Goal: Task Accomplishment & Management: Manage account settings

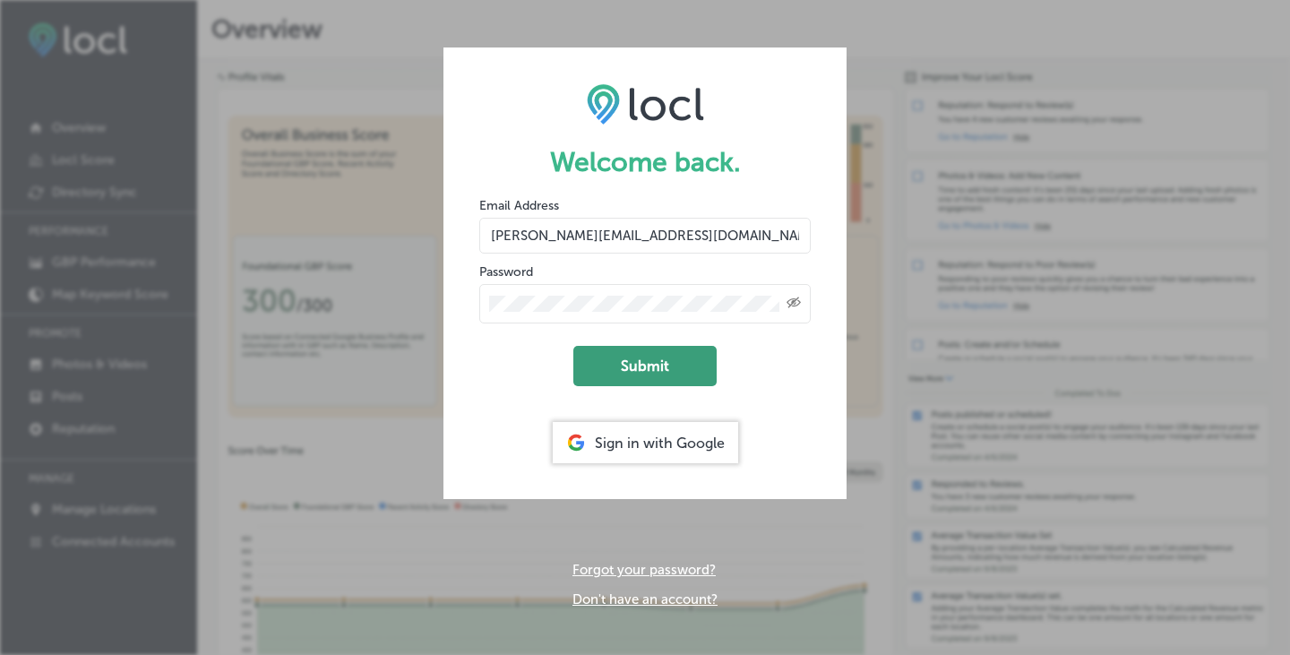
click at [650, 363] on button "Submit" at bounding box center [644, 366] width 143 height 40
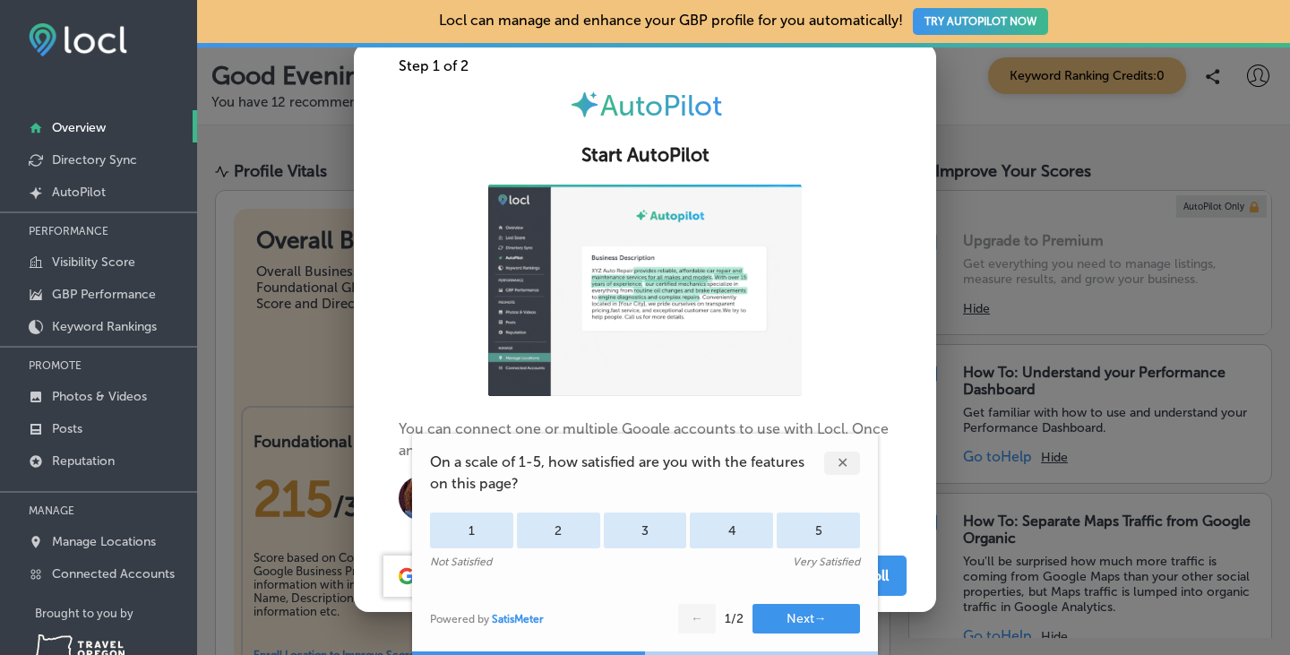
click at [834, 474] on div "✕" at bounding box center [842, 462] width 36 height 23
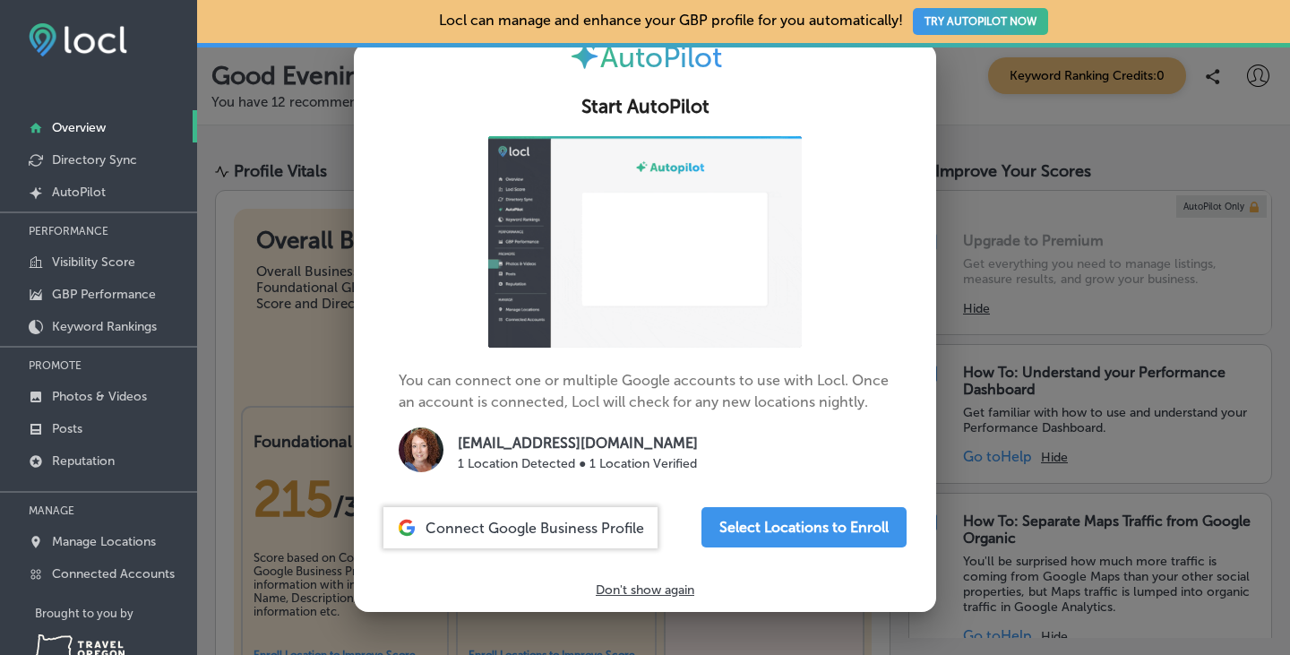
scroll to position [69, 0]
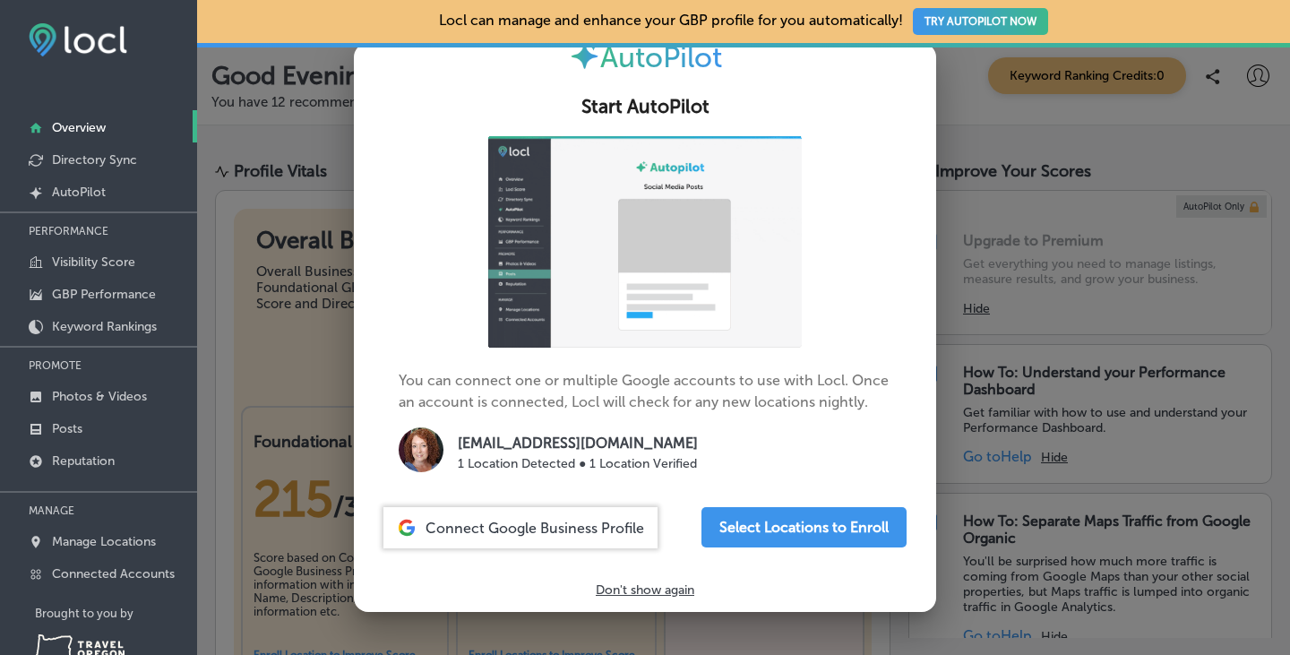
click at [605, 520] on span "Connect Google Business Profile" at bounding box center [534, 528] width 219 height 17
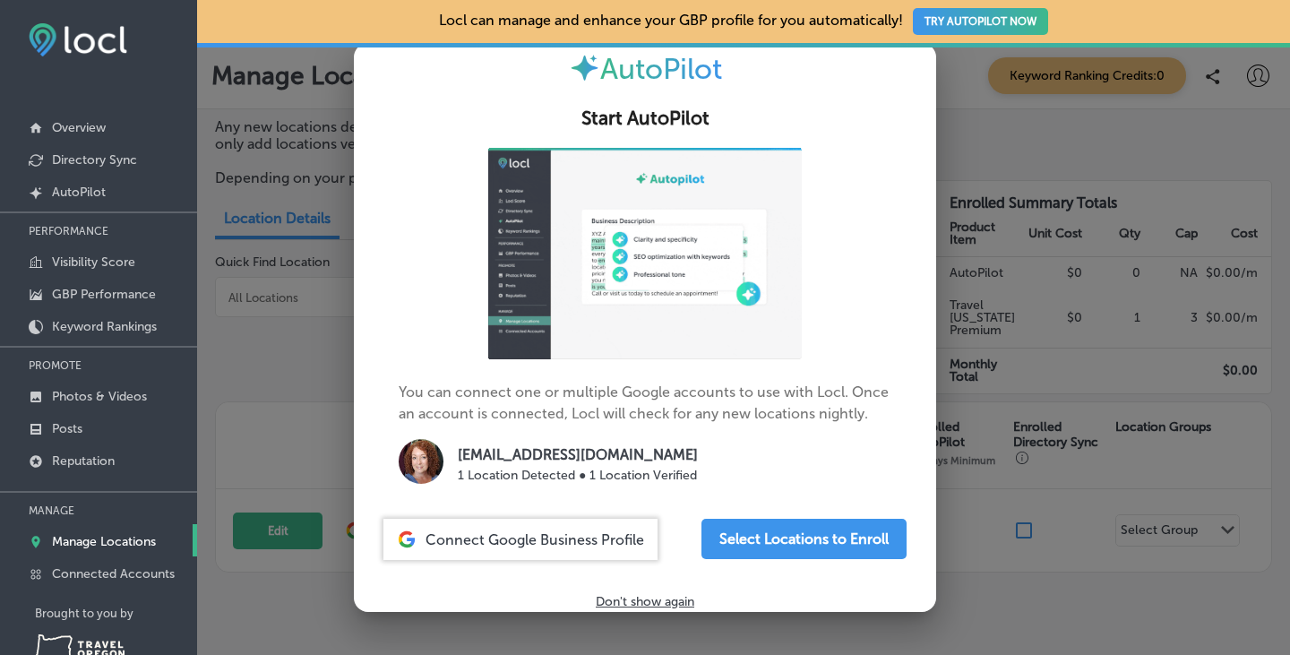
scroll to position [69, 0]
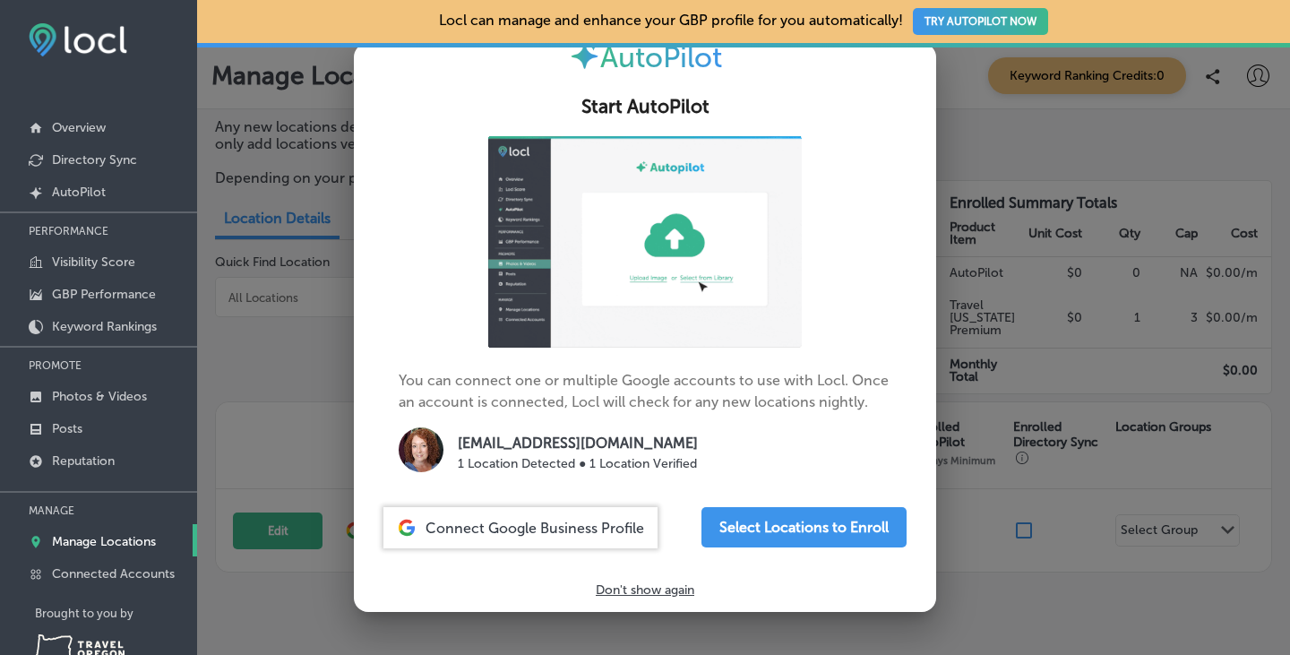
click at [853, 21] on p "Locl can manage and enhance your GBP profile for you automatically! TRY AUTOPIL…" at bounding box center [743, 21] width 609 height 50
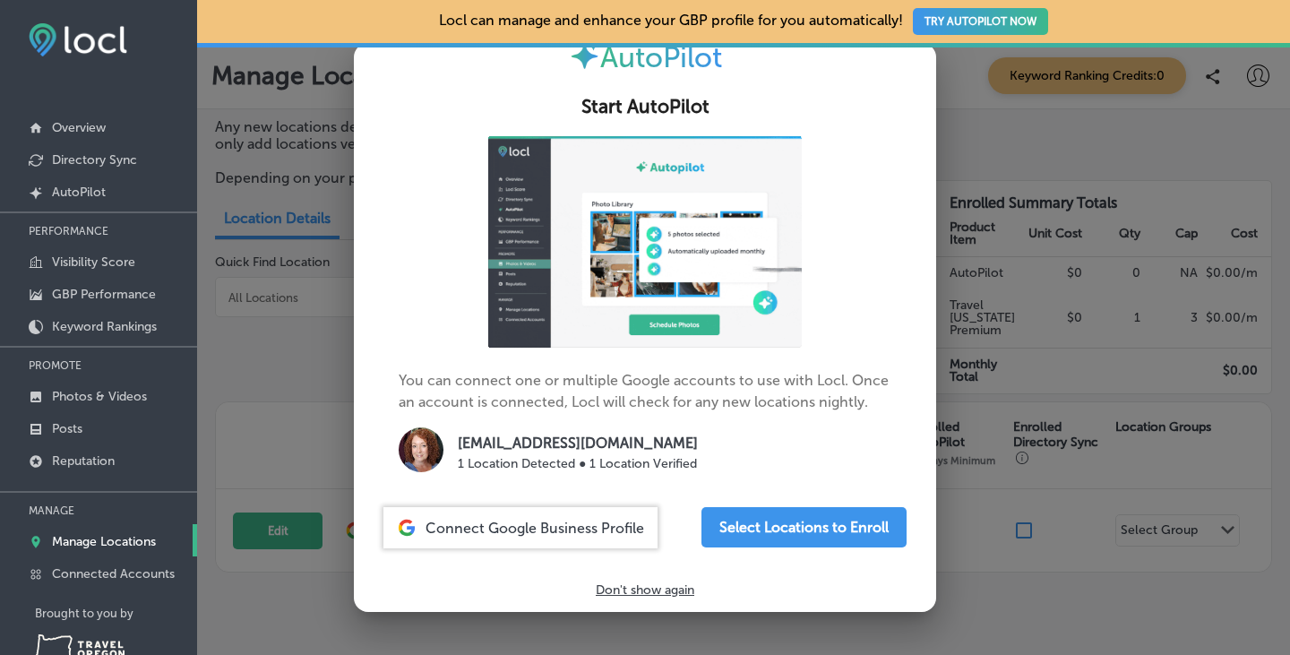
click at [988, 13] on button "TRY AUTOPILOT NOW" at bounding box center [980, 21] width 135 height 27
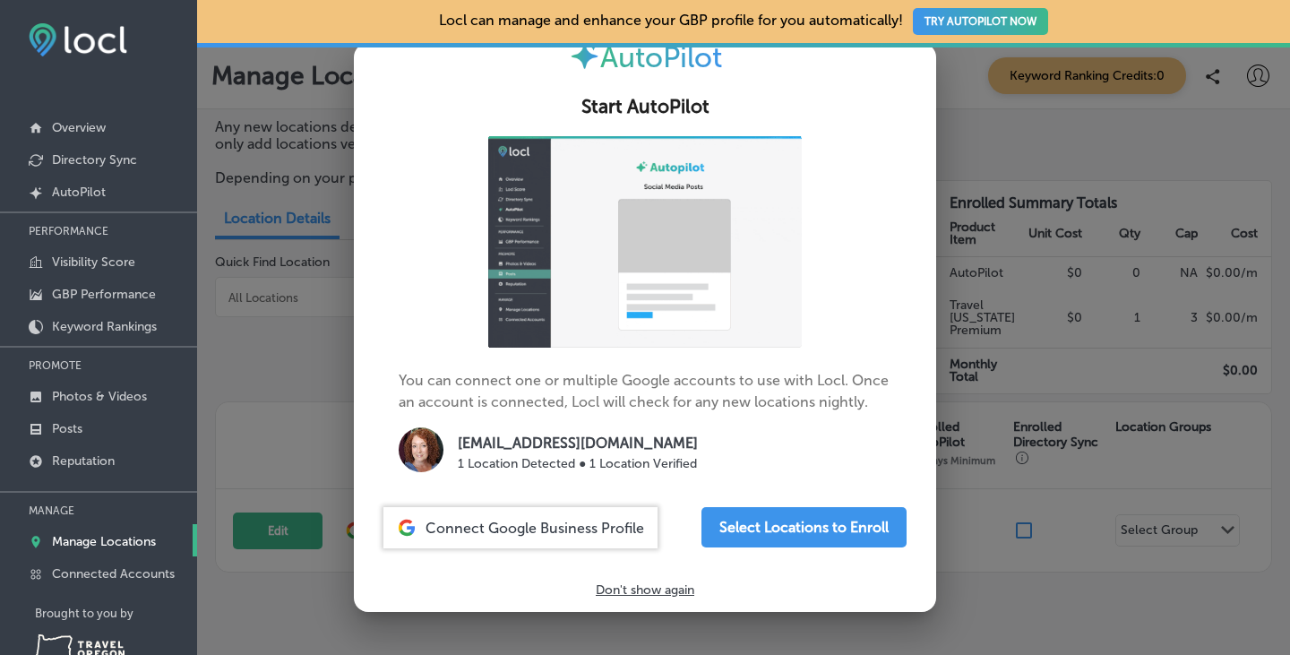
click at [970, 580] on div at bounding box center [645, 327] width 1290 height 655
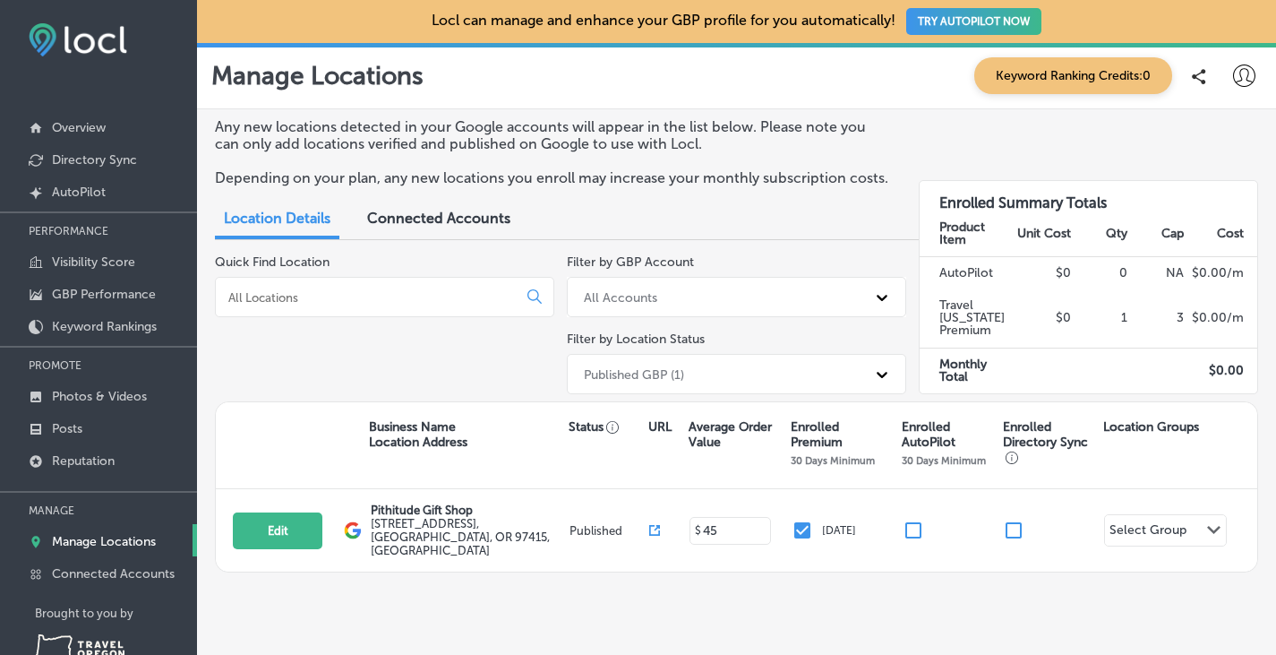
click at [938, 21] on button "TRY AUTOPILOT NOW" at bounding box center [973, 21] width 135 height 27
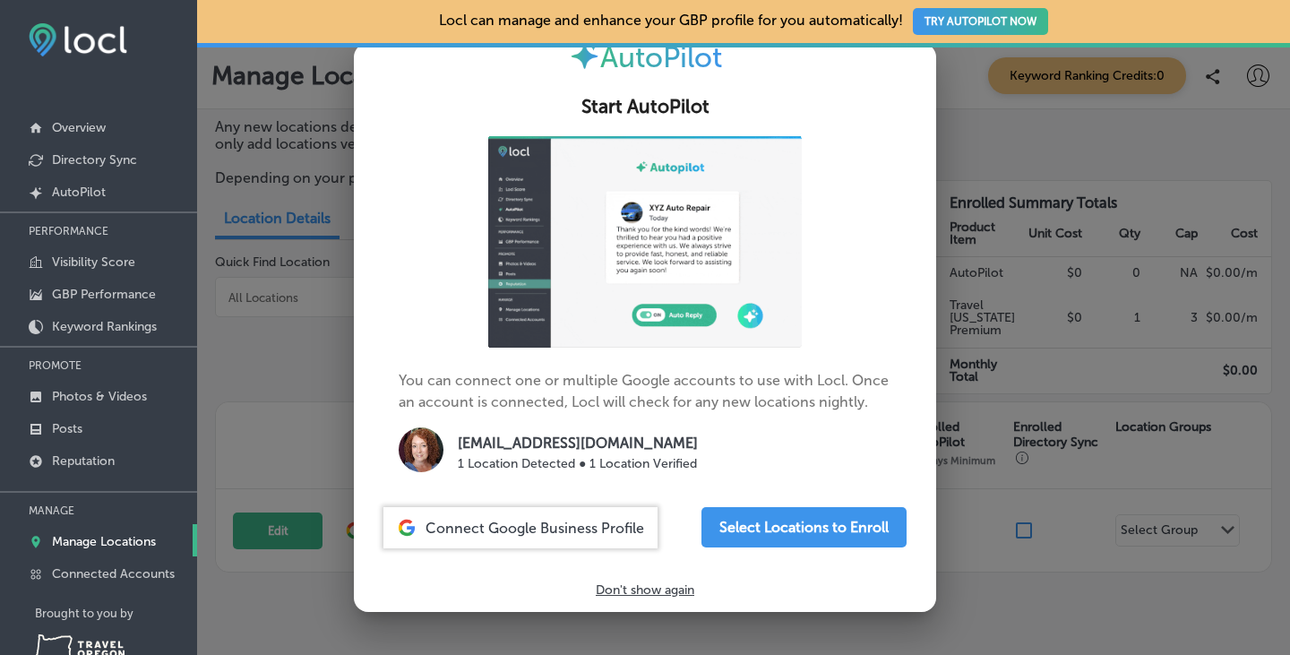
click at [483, 528] on span "Connect Google Business Profile" at bounding box center [534, 528] width 219 height 17
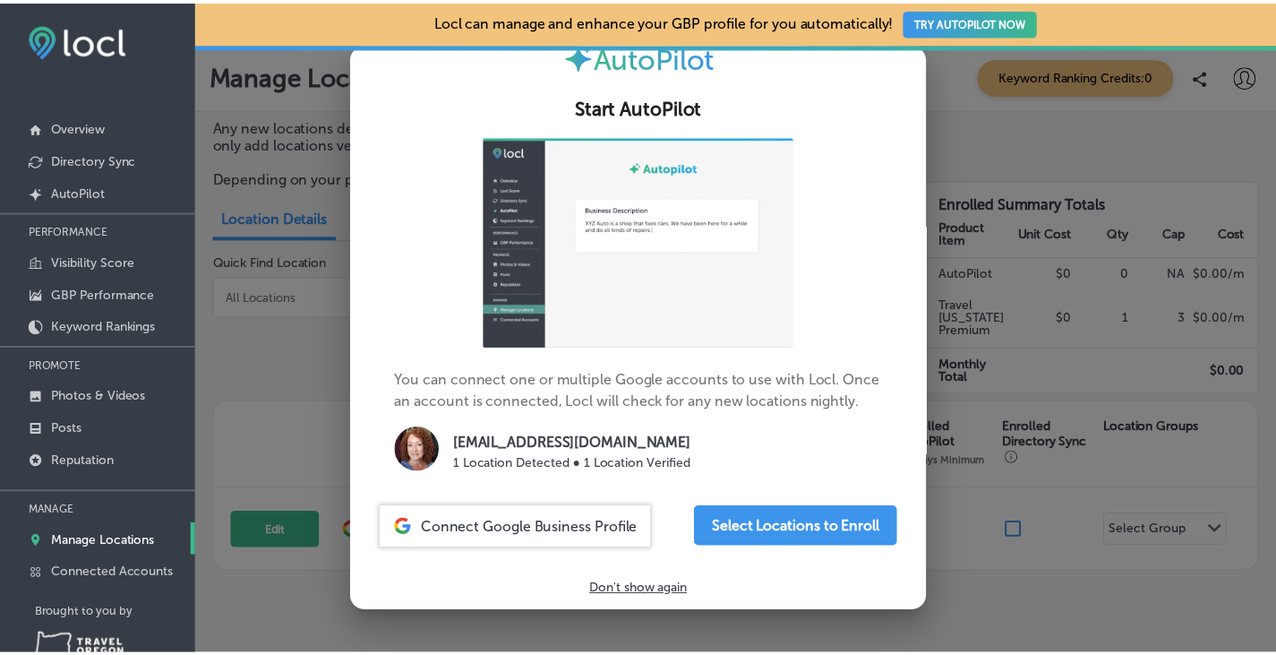
scroll to position [69, 0]
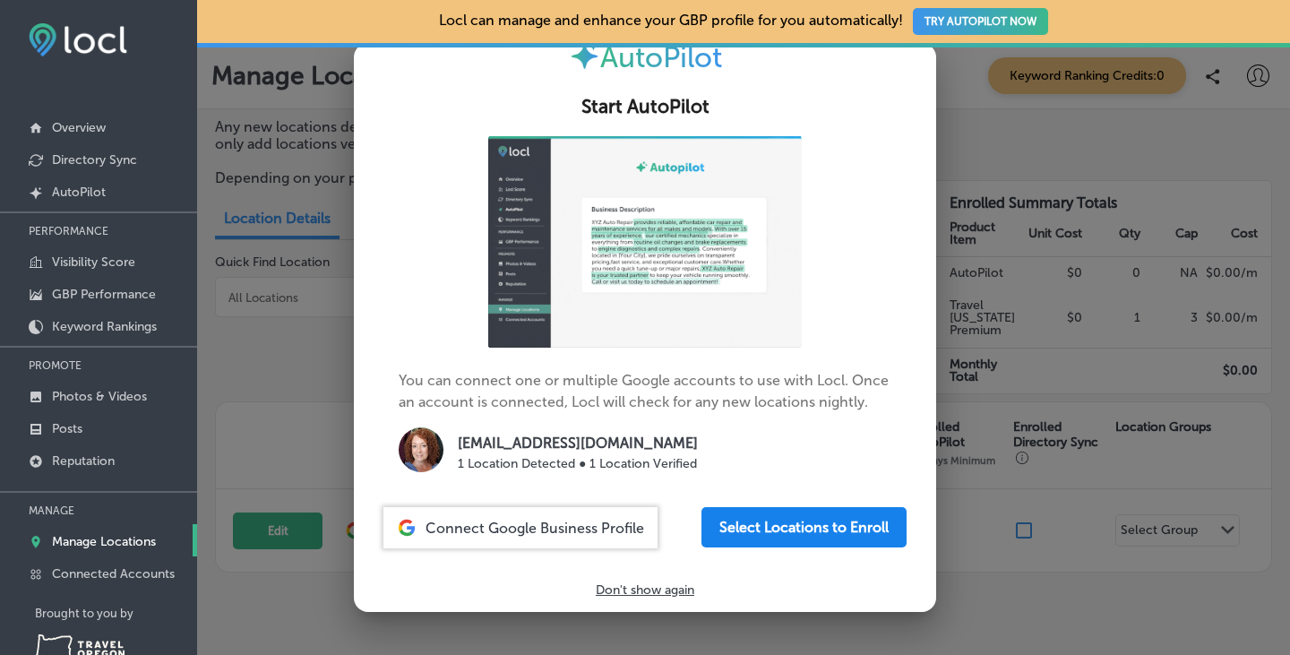
click at [846, 538] on button "Select Locations to Enroll" at bounding box center [803, 527] width 205 height 40
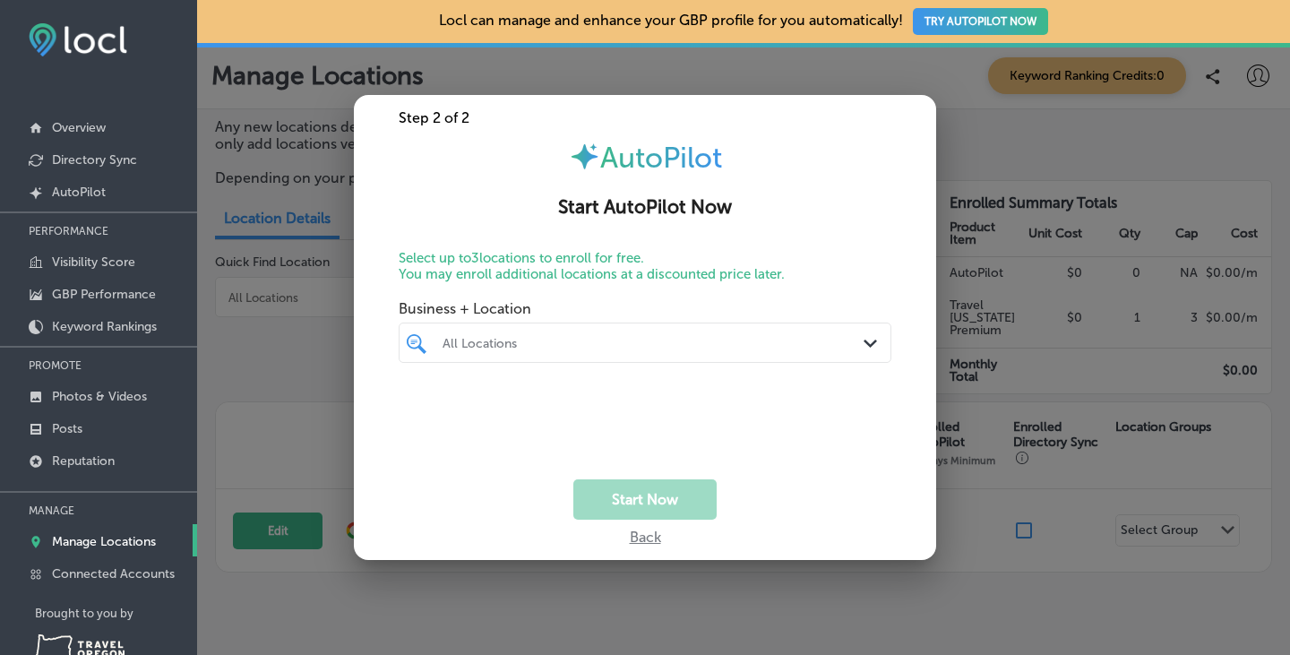
click at [858, 352] on div "All Locations Path Created with Sketch." at bounding box center [645, 343] width 491 height 28
click at [426, 408] on input "checkbox" at bounding box center [419, 410] width 21 height 21
click at [872, 340] on icon "Path Created with Sketch." at bounding box center [869, 343] width 13 height 8
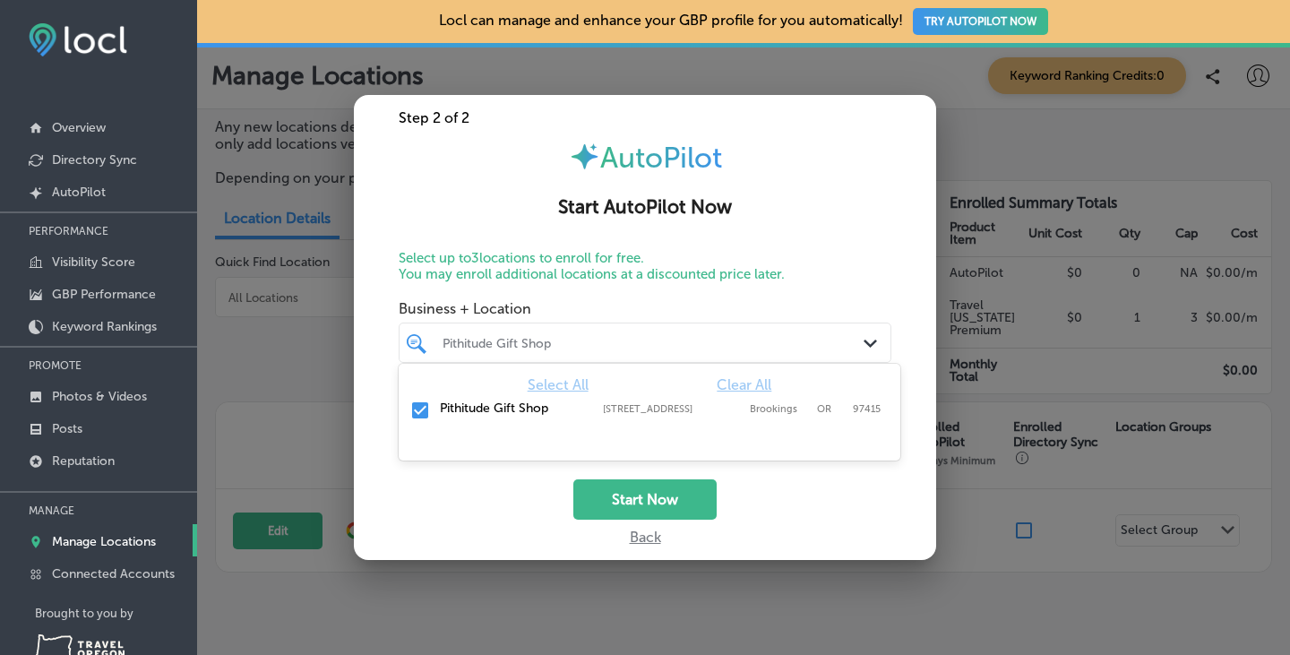
click at [872, 340] on icon "Path Created with Sketch." at bounding box center [869, 343] width 13 height 8
click at [621, 498] on button "Start Now" at bounding box center [644, 499] width 143 height 40
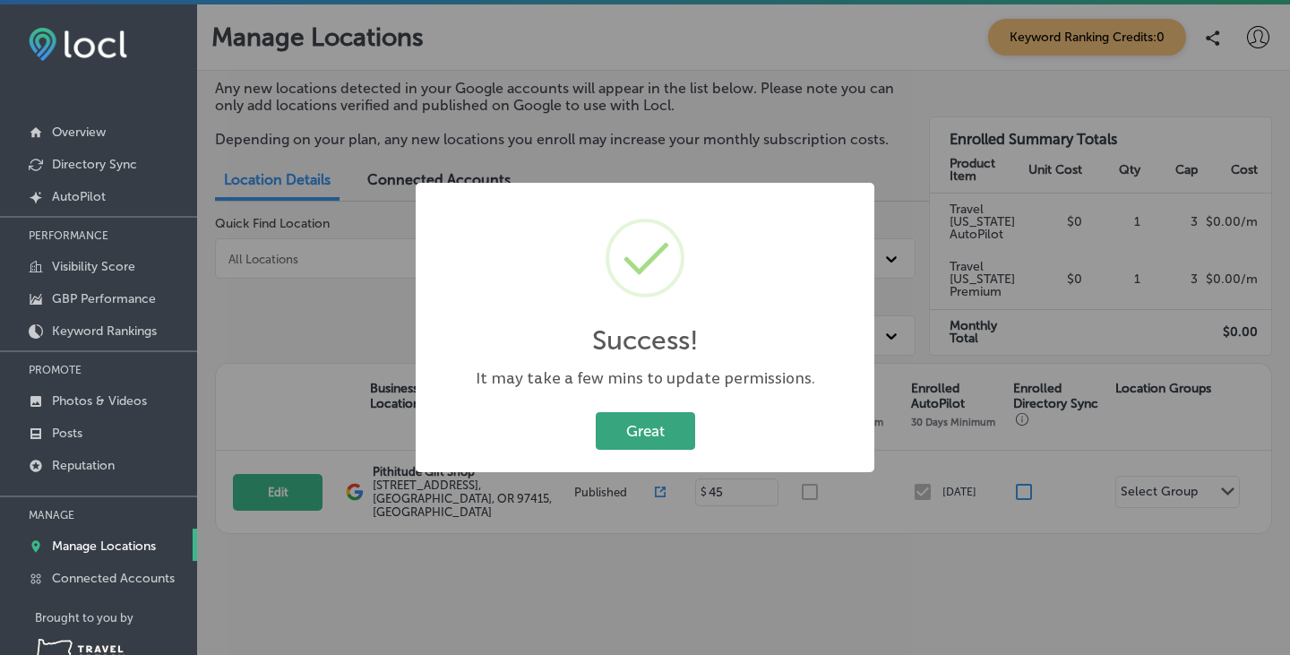
click at [662, 425] on button "Great" at bounding box center [645, 430] width 99 height 37
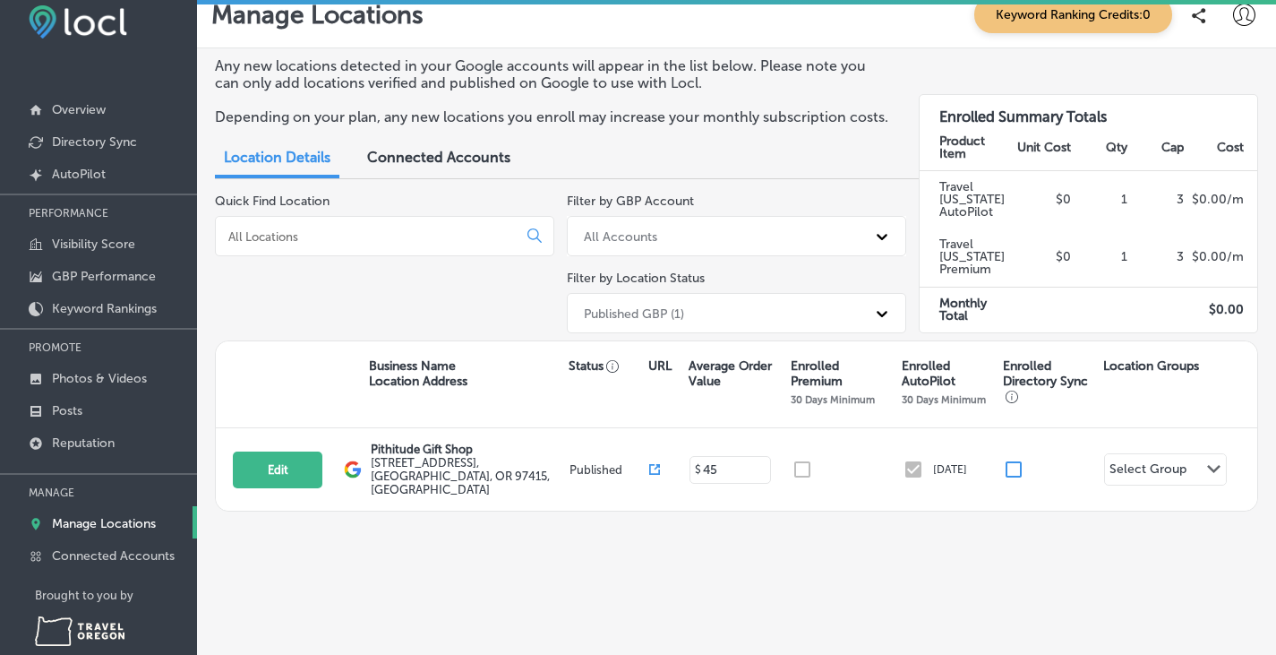
scroll to position [0, 0]
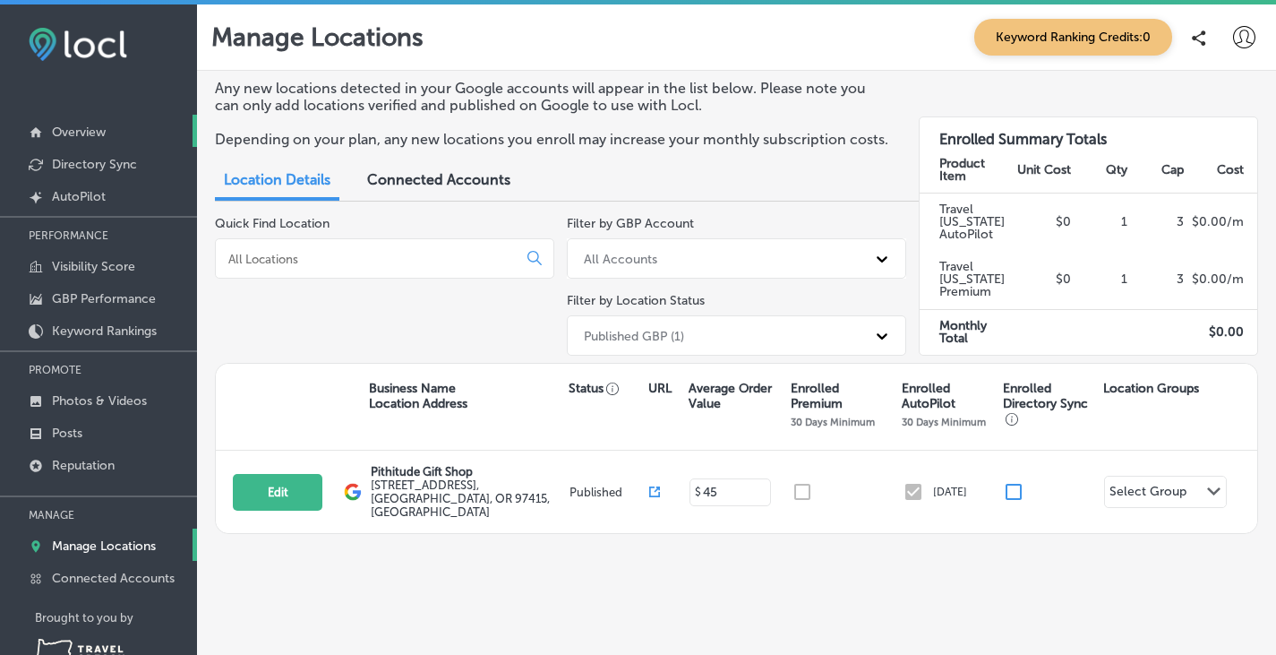
click at [84, 128] on p "Overview" at bounding box center [79, 132] width 54 height 15
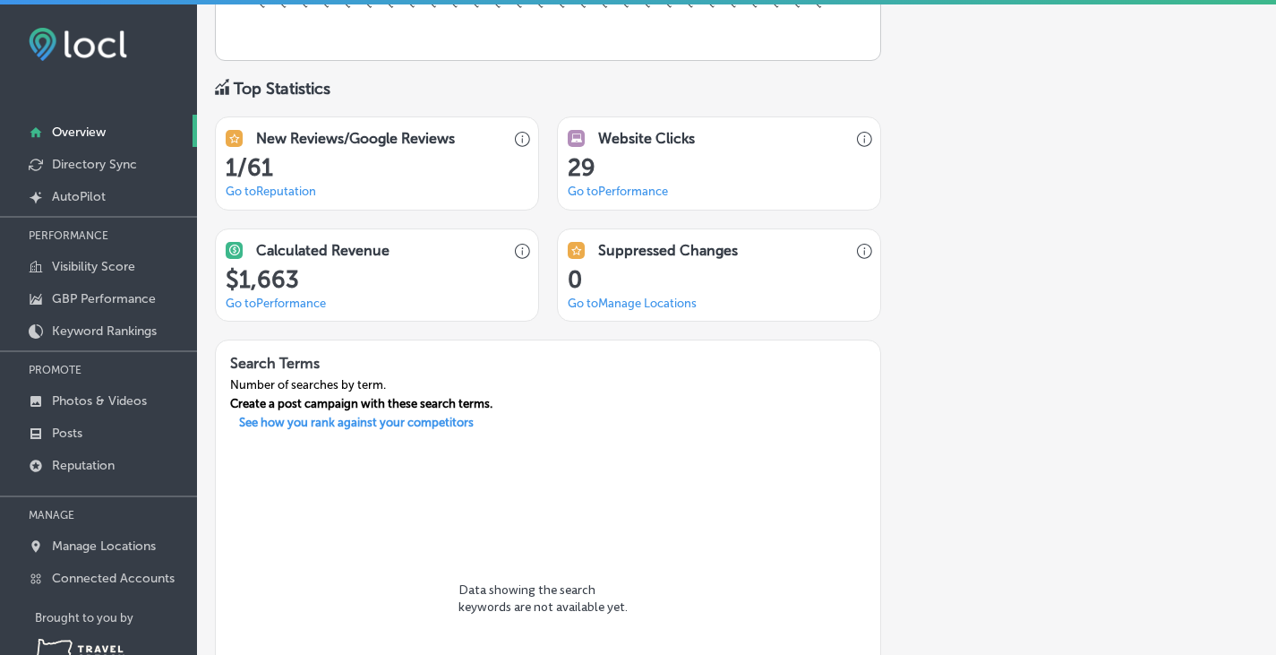
scroll to position [1159, 0]
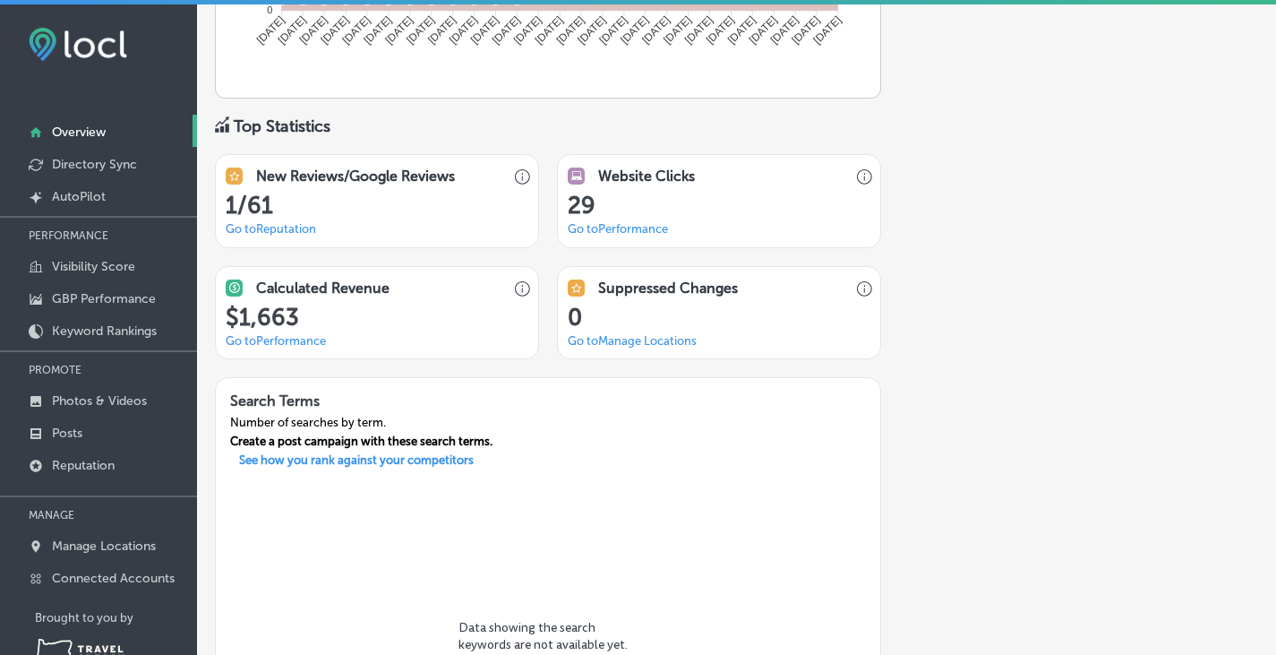
click at [296, 233] on link "Go to Reputation" at bounding box center [271, 228] width 90 height 13
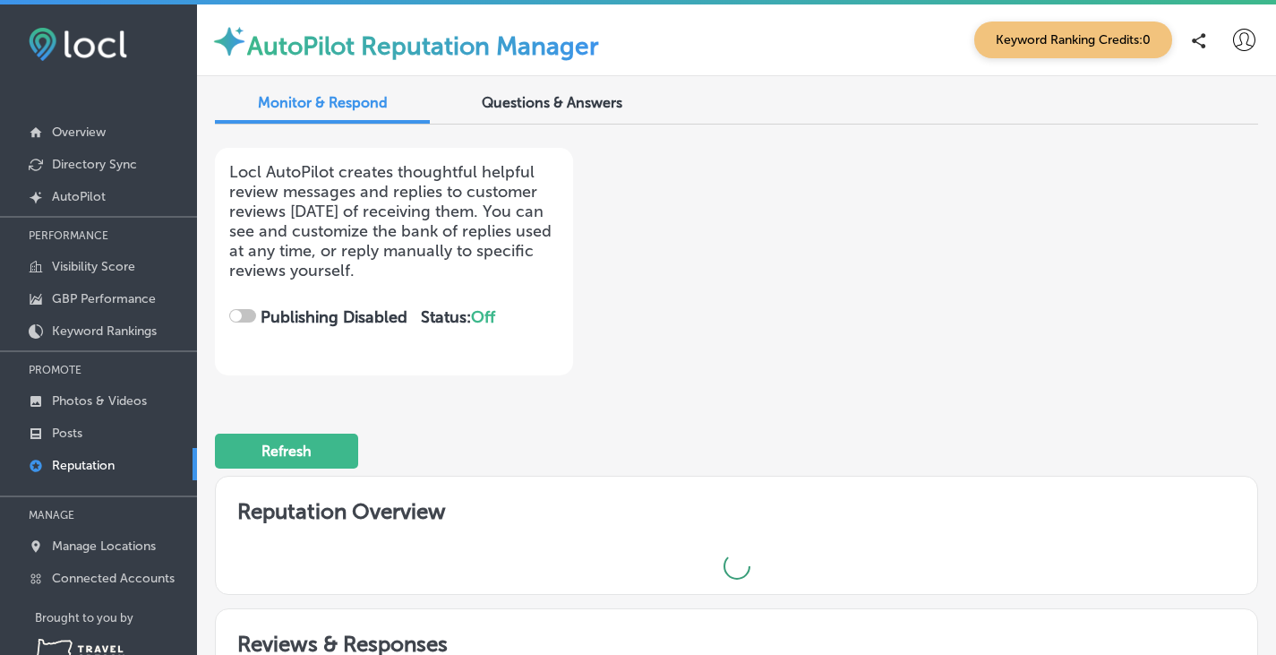
checkbox input "true"
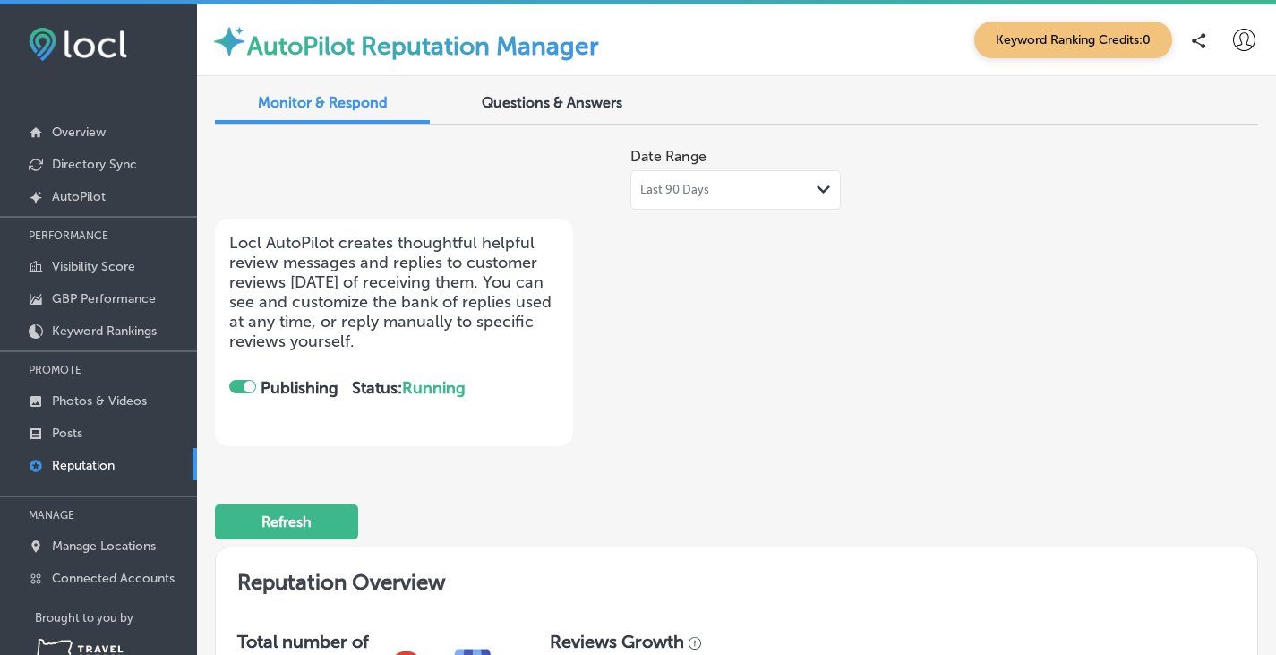
click at [598, 97] on span "Questions & Answers" at bounding box center [552, 102] width 141 height 17
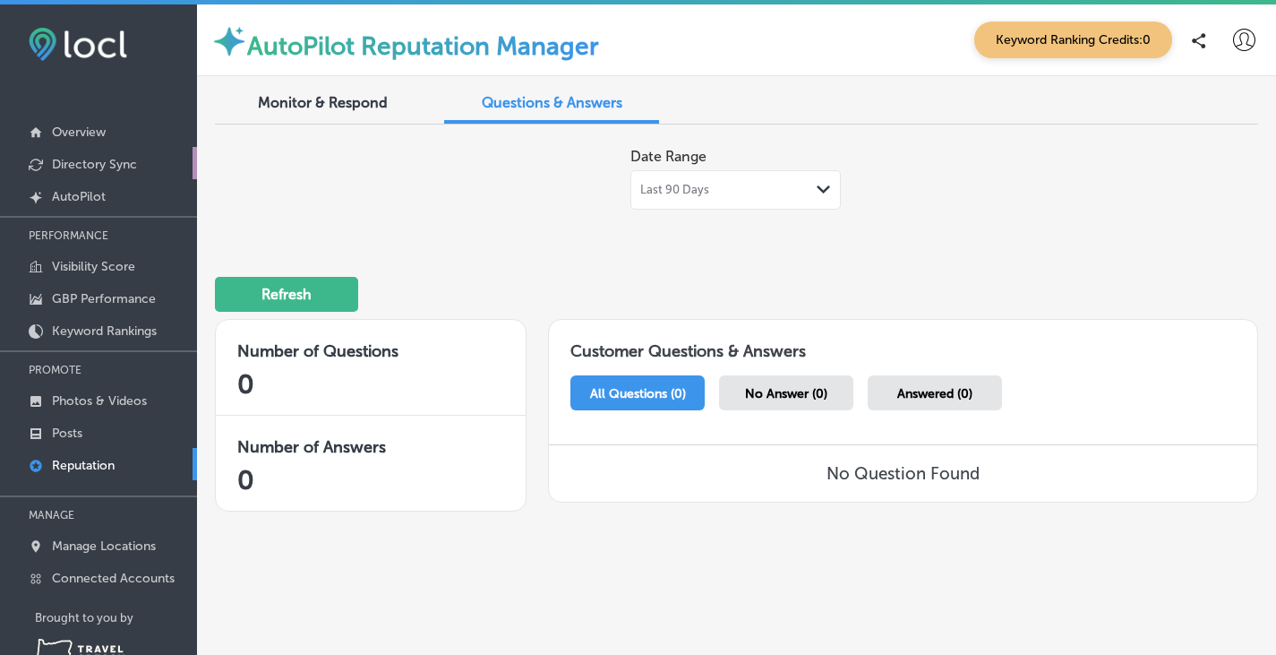
click at [98, 159] on p "Directory Sync" at bounding box center [94, 164] width 85 height 15
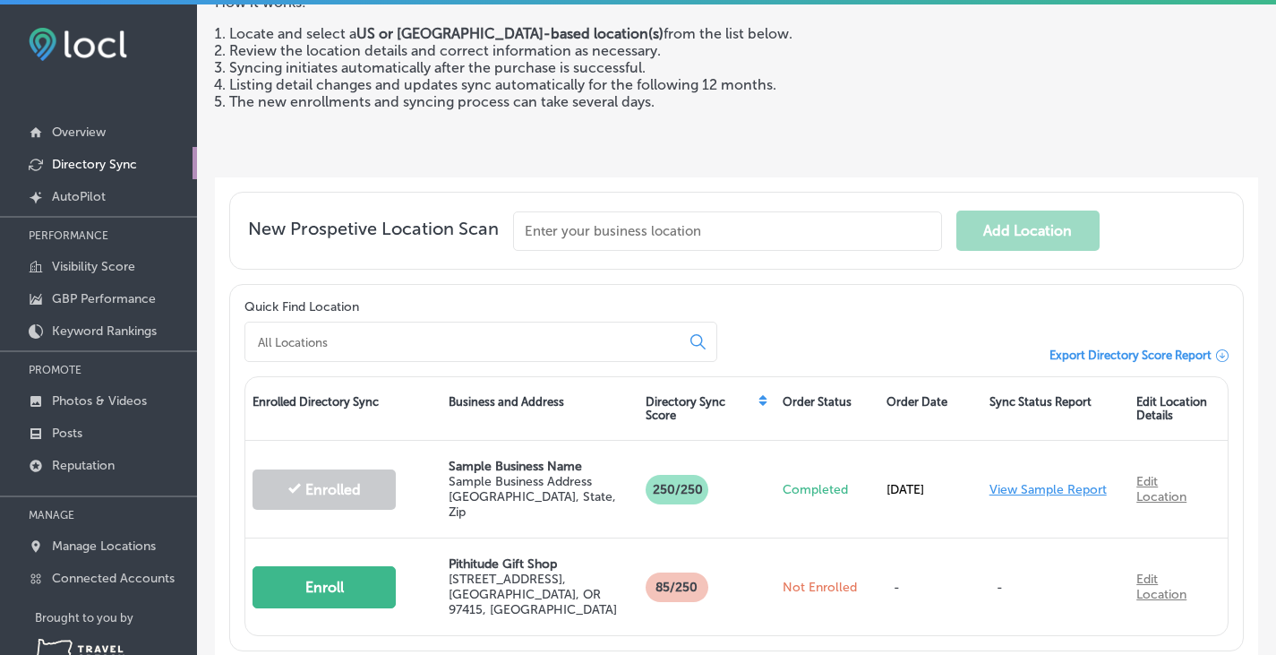
scroll to position [251, 0]
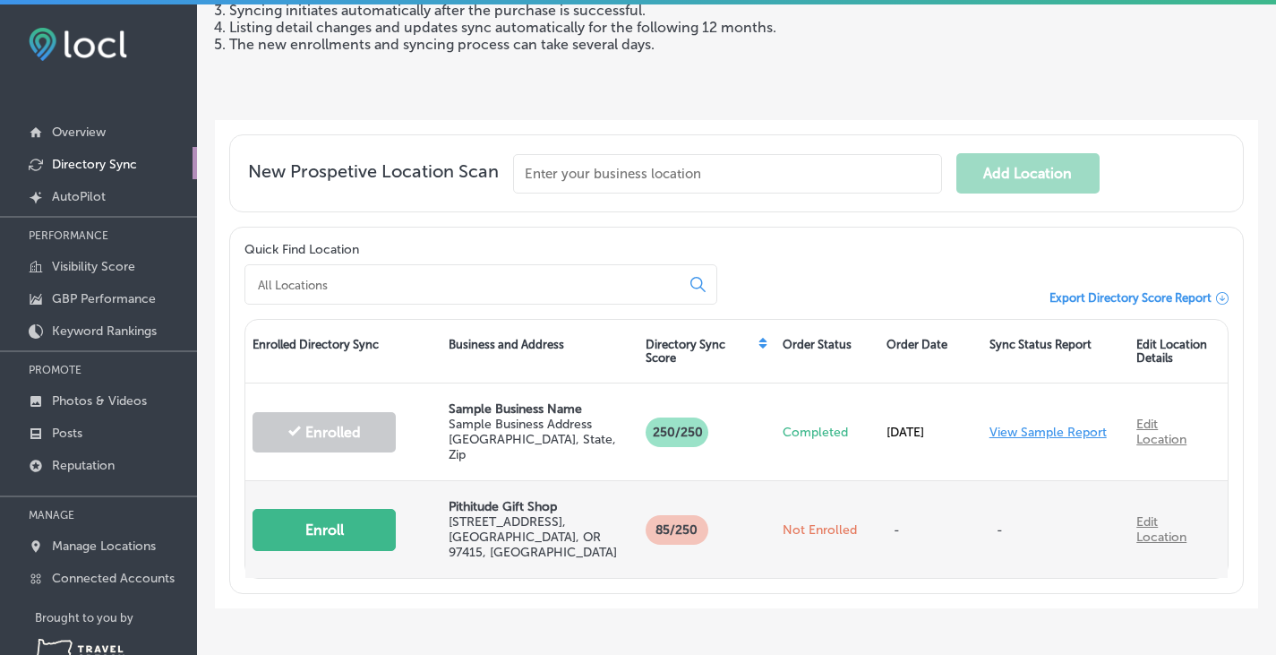
click at [314, 517] on button "Enroll" at bounding box center [324, 530] width 143 height 42
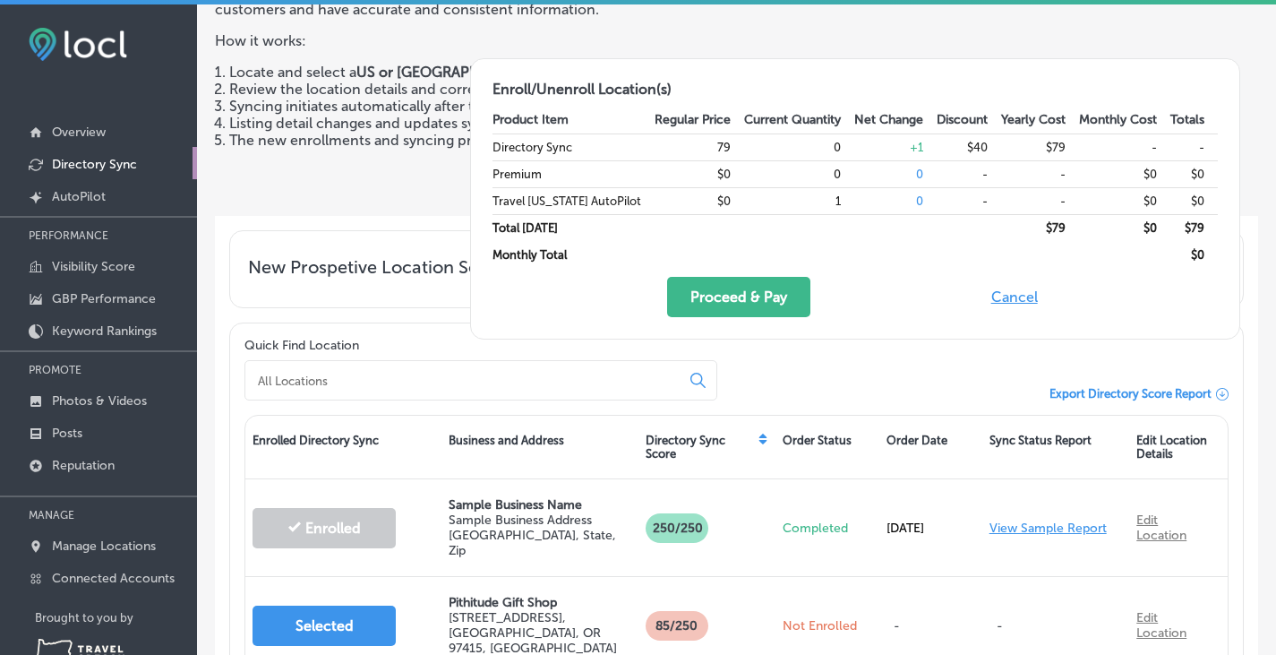
scroll to position [155, 0]
click at [1003, 296] on button "Cancel" at bounding box center [1014, 297] width 57 height 40
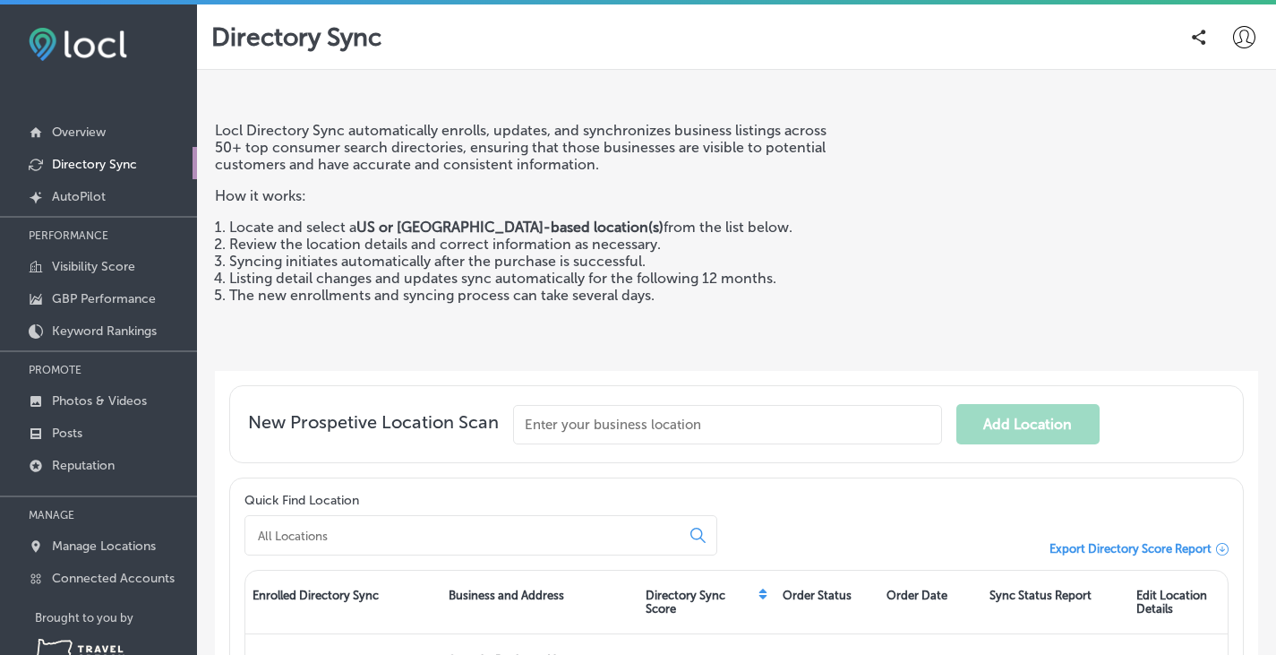
scroll to position [0, 0]
drag, startPoint x: 1255, startPoint y: 103, endPoint x: 1256, endPoint y: 134, distance: 31.4
click at [1256, 134] on div "Locl Directory Sync automatically enrolls, updates, and synchronizes business l…" at bounding box center [736, 469] width 1079 height 798
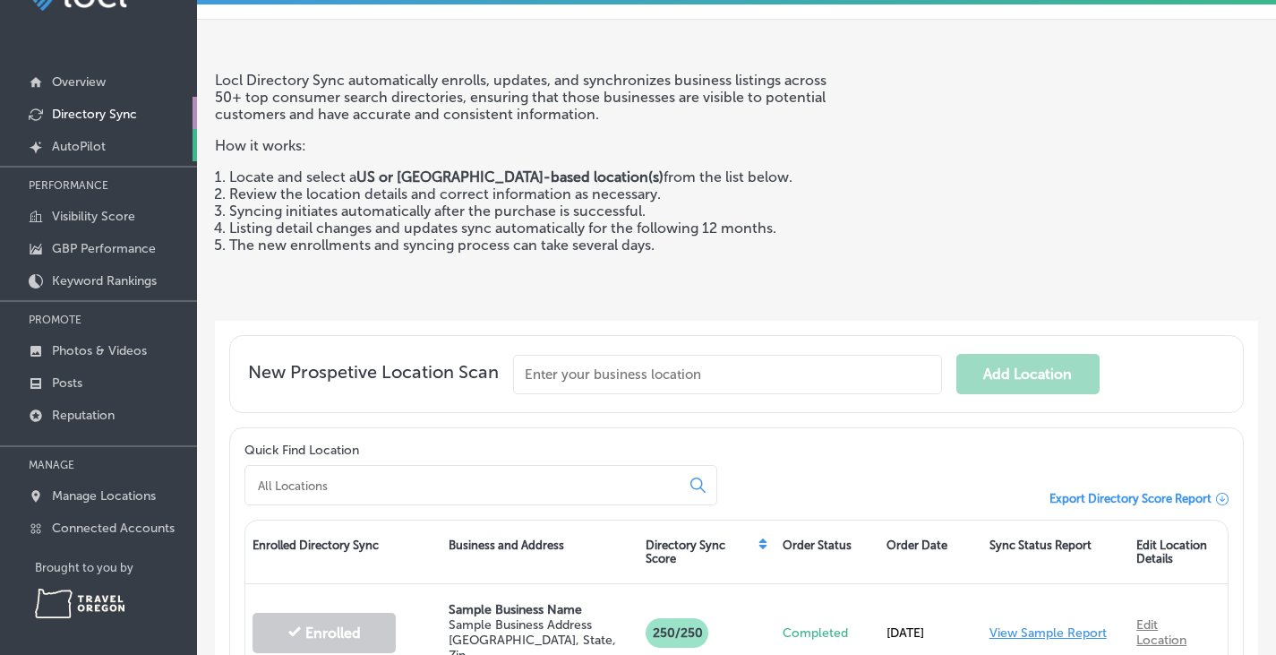
click at [60, 149] on p "AutoPilot" at bounding box center [79, 146] width 54 height 15
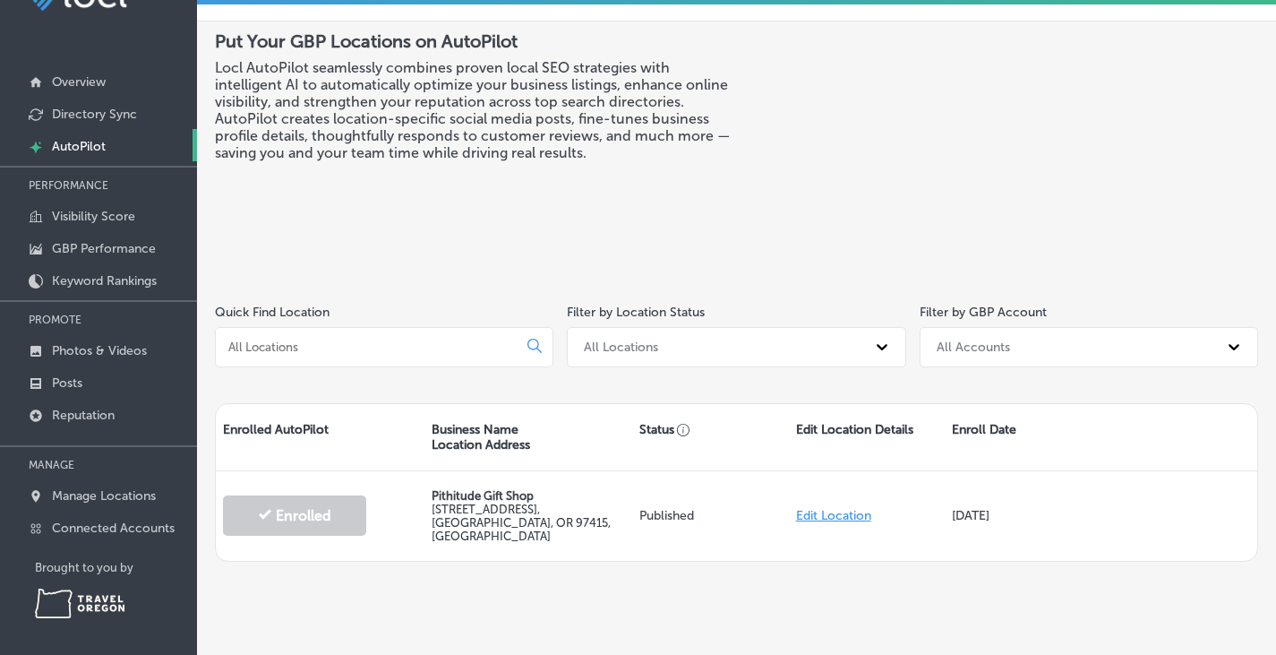
click at [688, 172] on div "Put Your GBP Locations on AutoPilot Locl AutoPilot seamlessly combines proven l…" at bounding box center [476, 149] width 522 height 238
click at [94, 216] on p "Visibility Score" at bounding box center [93, 216] width 83 height 15
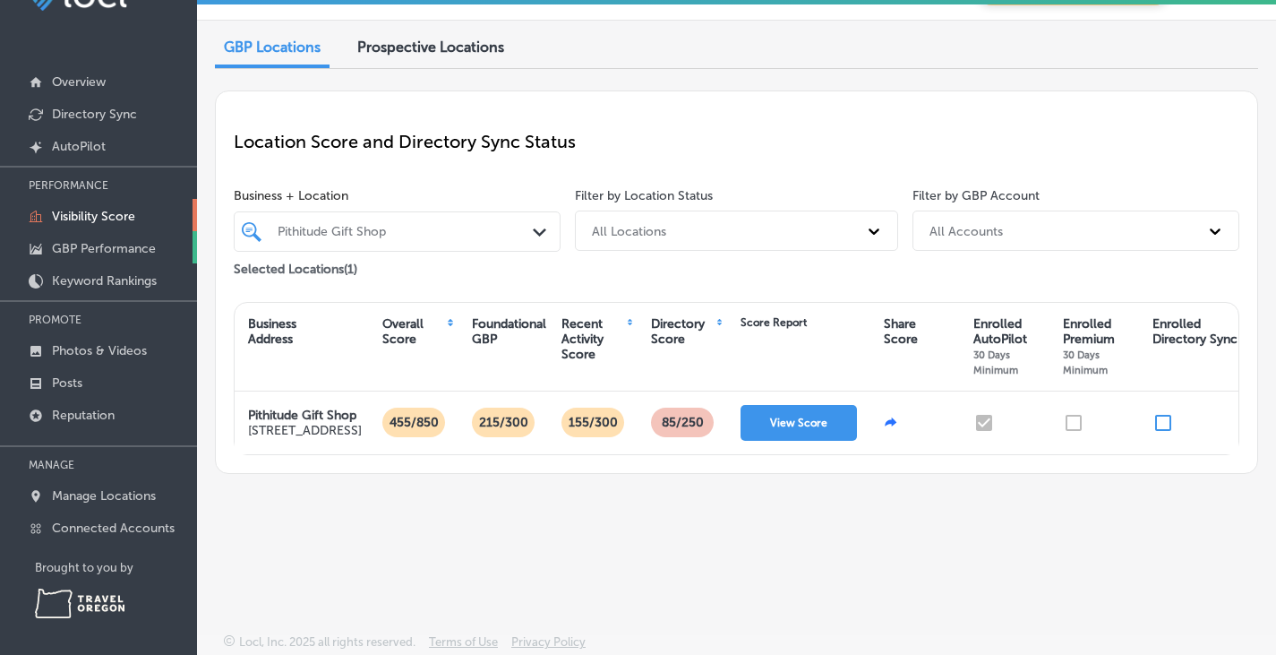
click at [90, 249] on p "GBP Performance" at bounding box center [104, 248] width 104 height 15
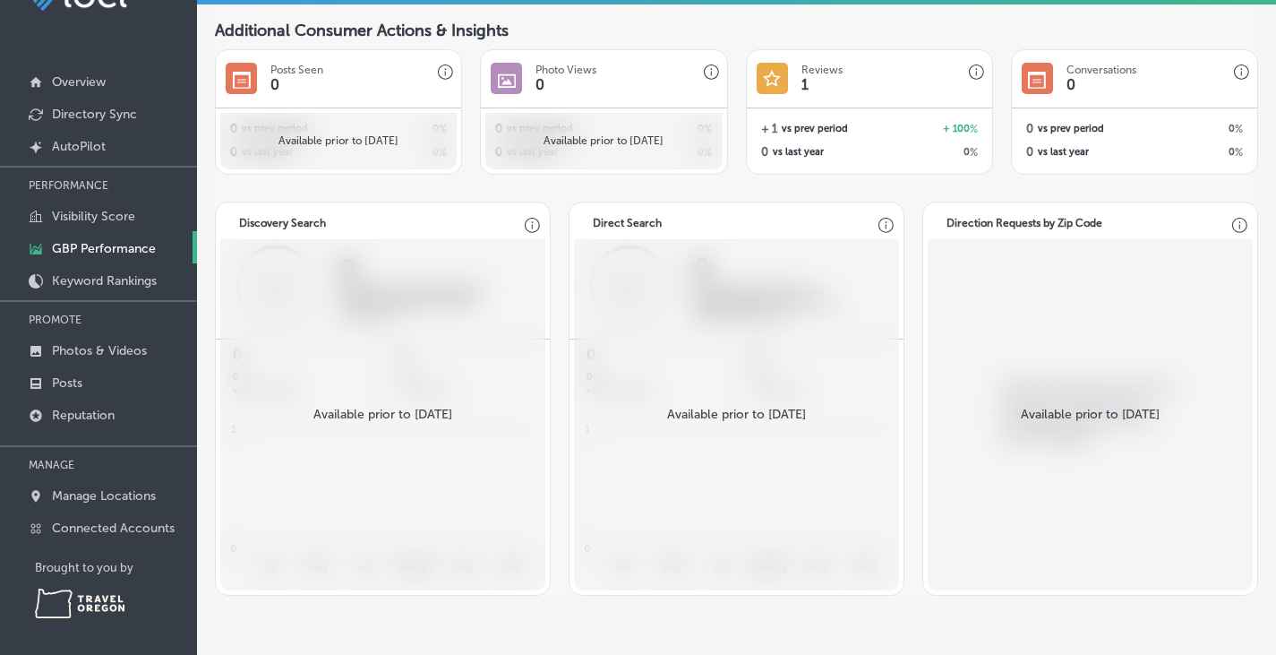
scroll to position [1563, 0]
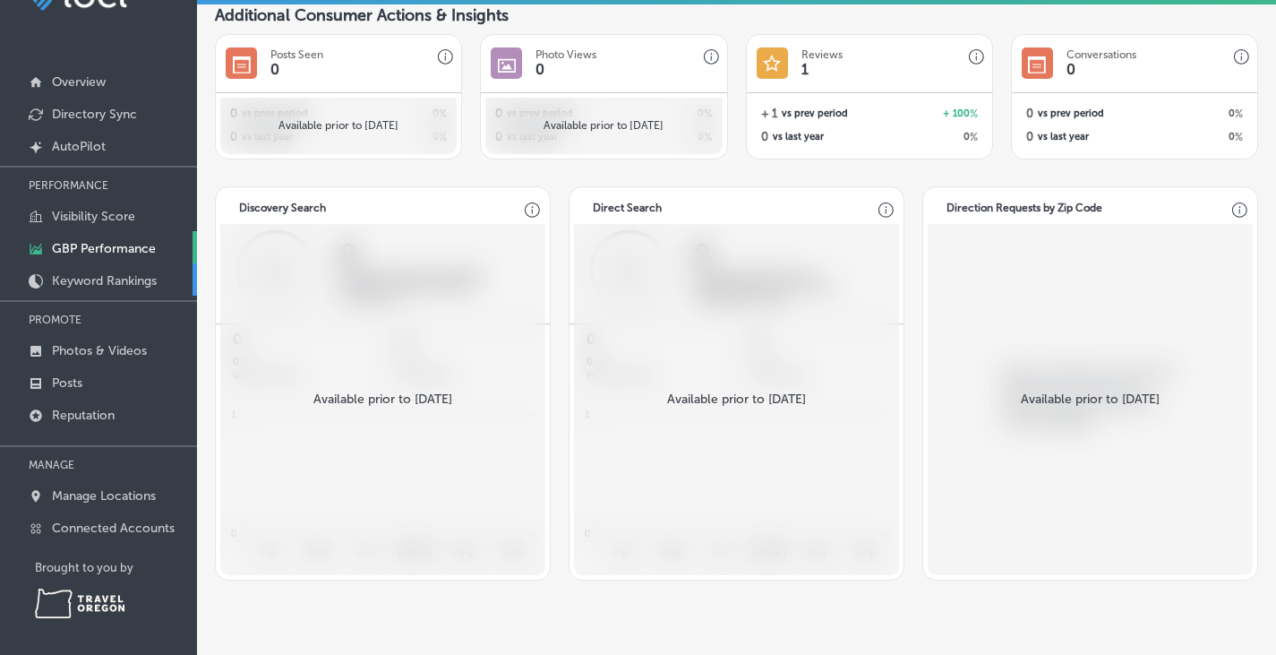
click at [64, 275] on p "Keyword Rankings" at bounding box center [104, 280] width 105 height 15
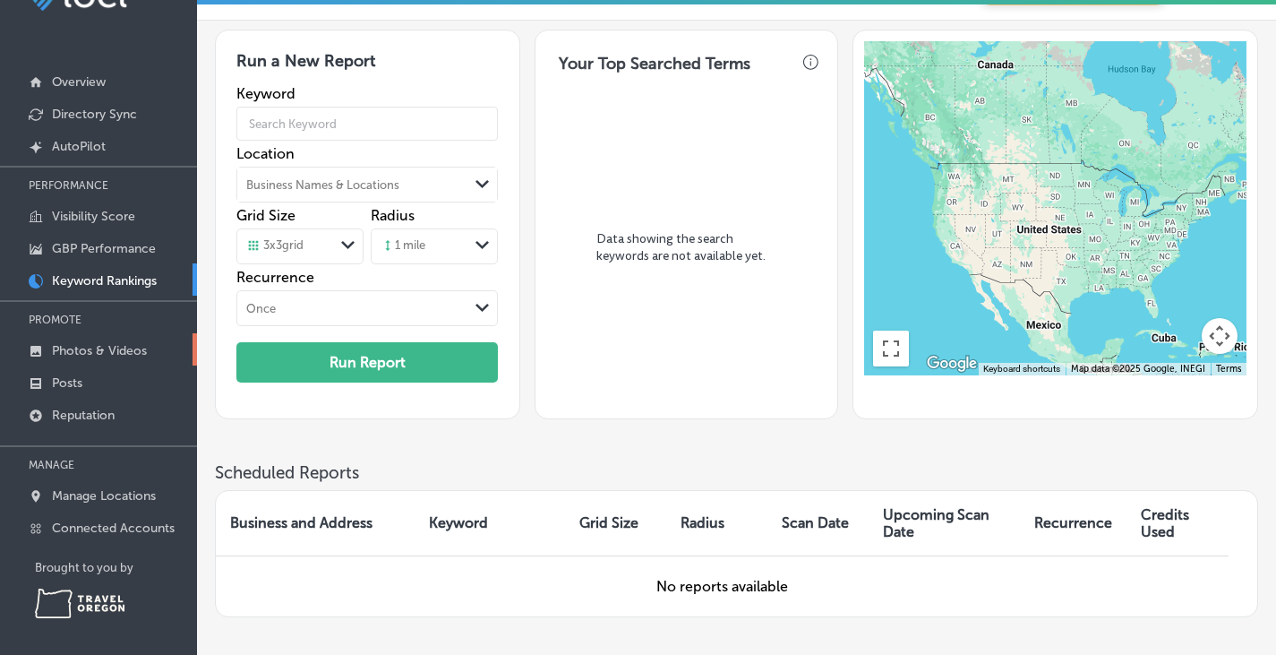
click at [105, 348] on p "Photos & Videos" at bounding box center [99, 350] width 95 height 15
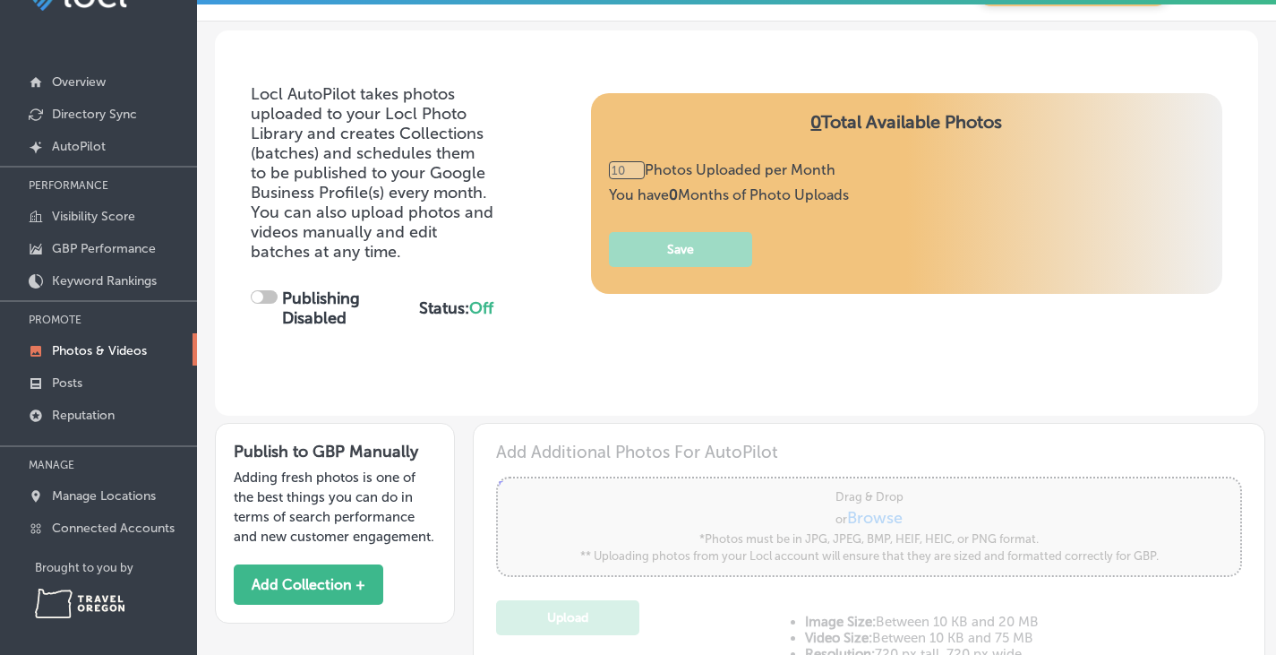
type input "0"
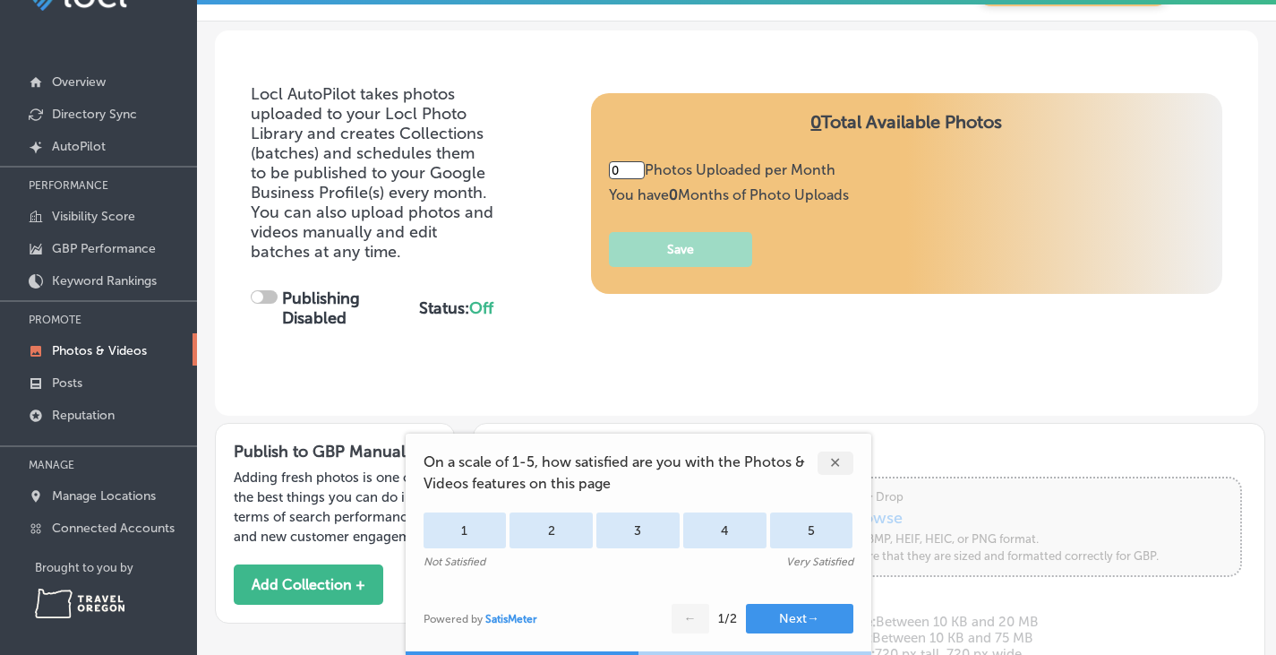
checkbox input "true"
type input "5"
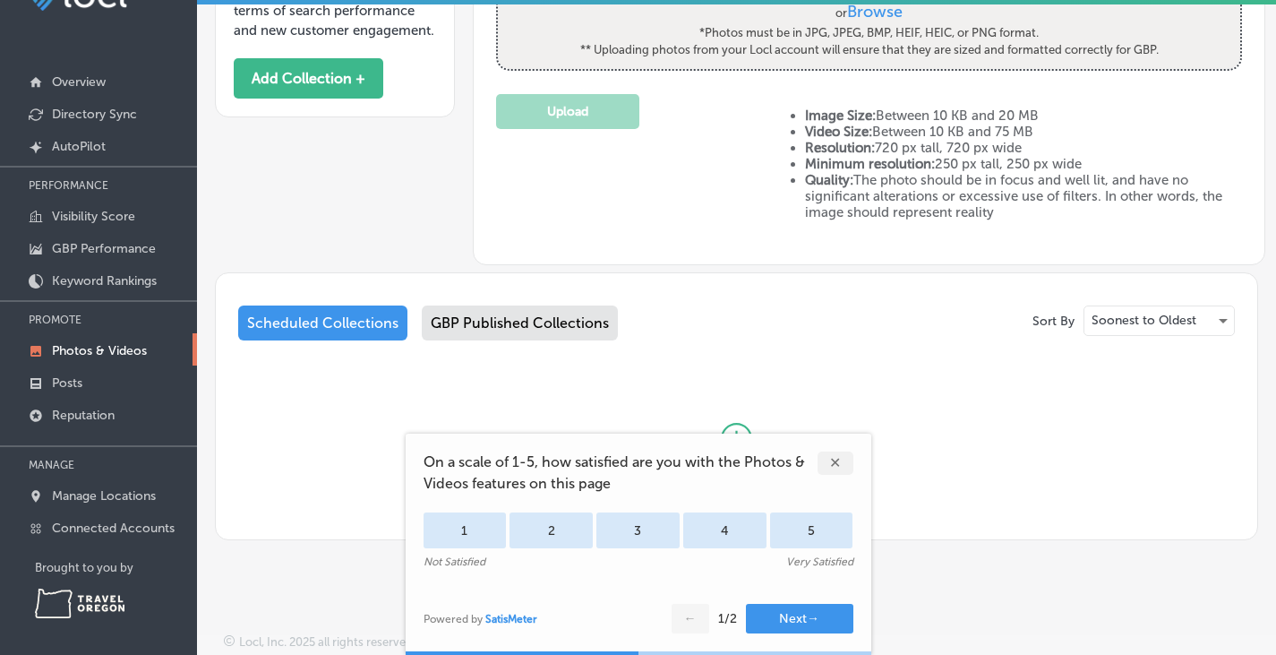
scroll to position [489, 0]
click at [70, 376] on p "Posts" at bounding box center [67, 382] width 30 height 15
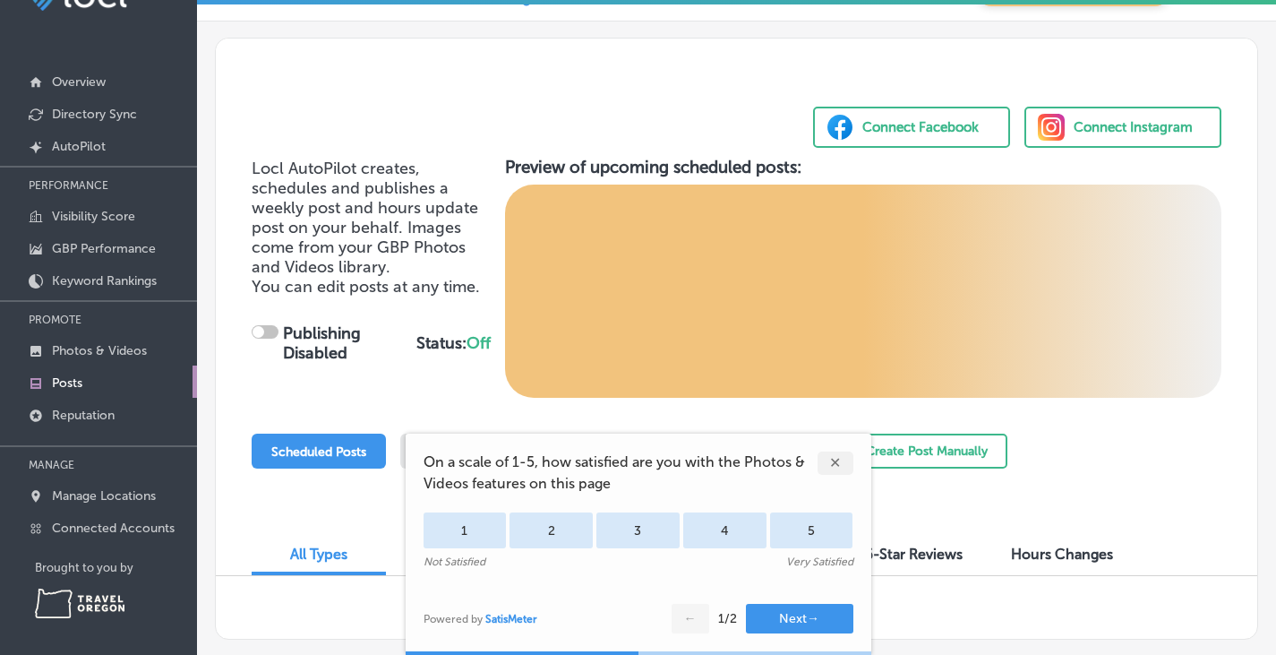
checkbox input "true"
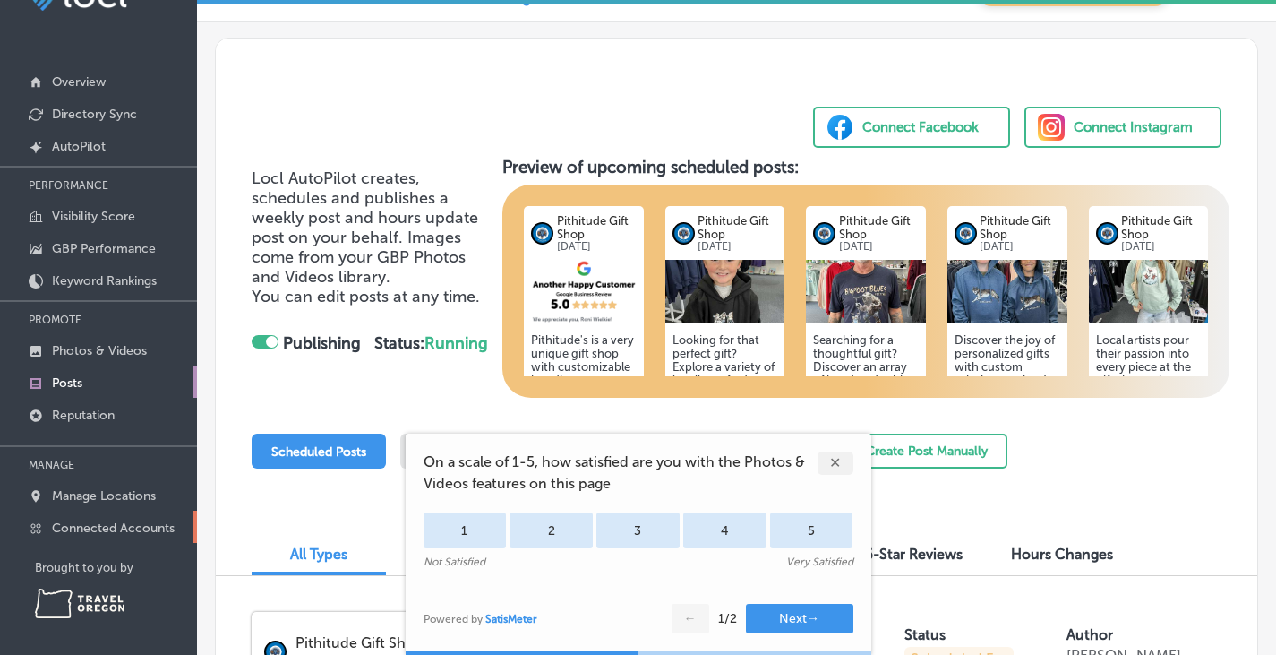
click at [82, 526] on p "Connected Accounts" at bounding box center [113, 527] width 123 height 15
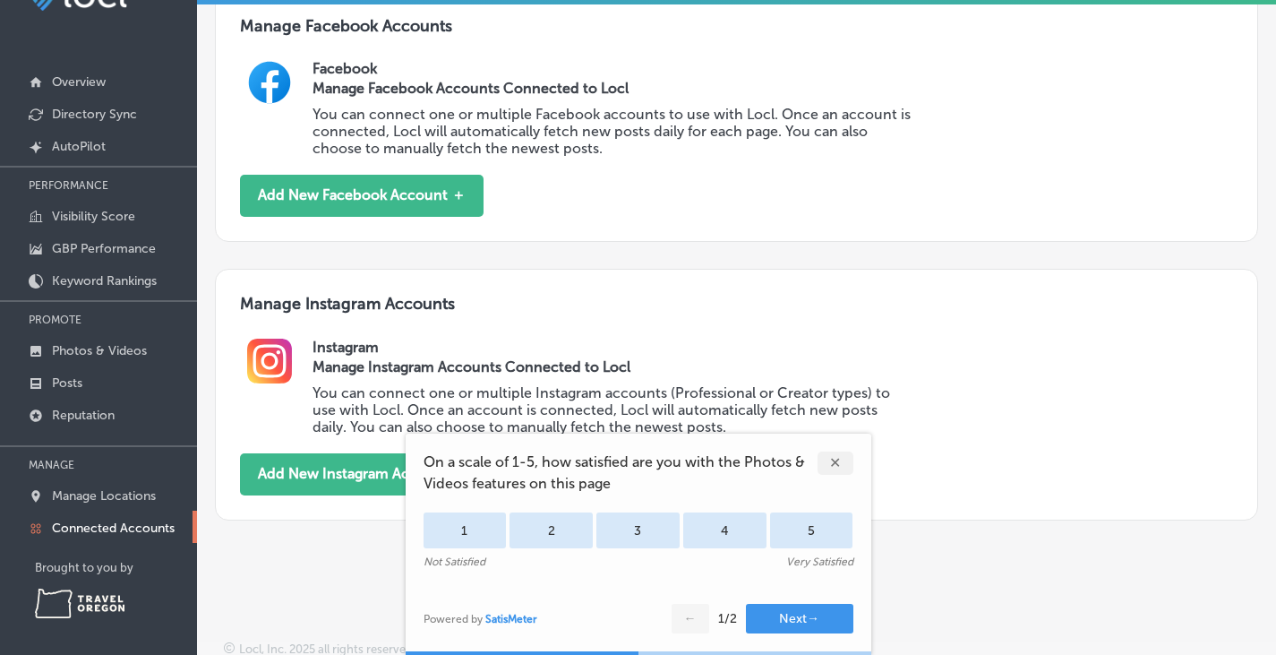
scroll to position [641, 0]
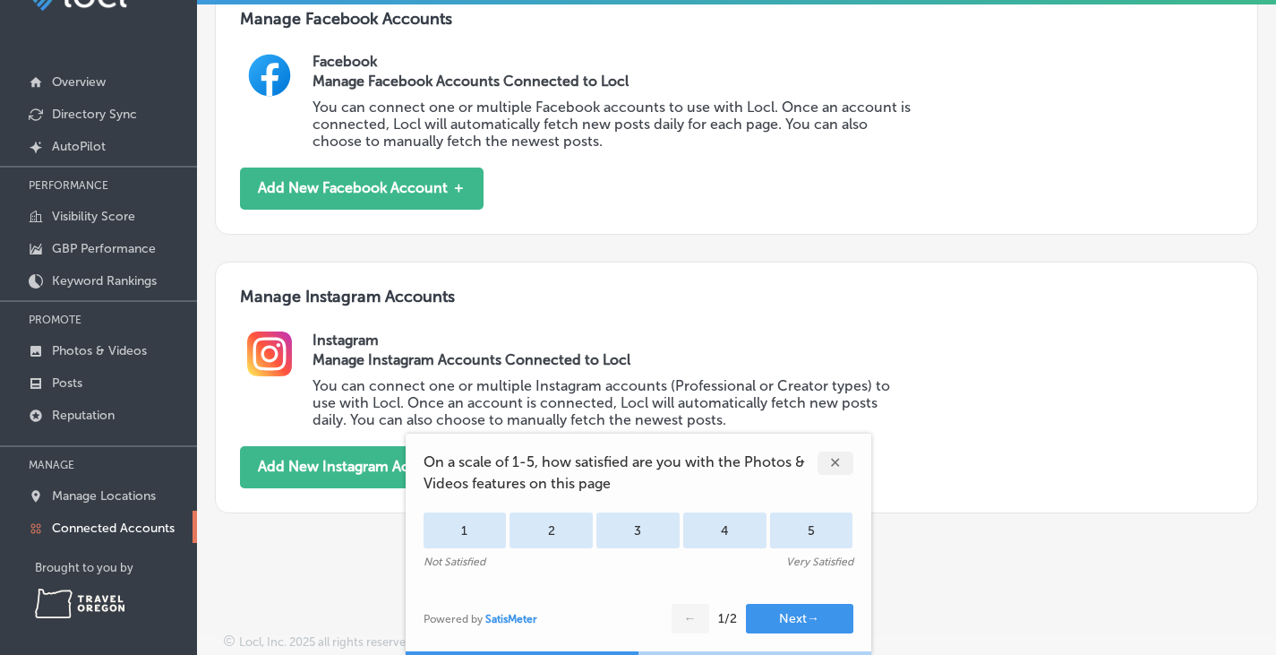
click at [830, 457] on div "✕" at bounding box center [836, 462] width 36 height 23
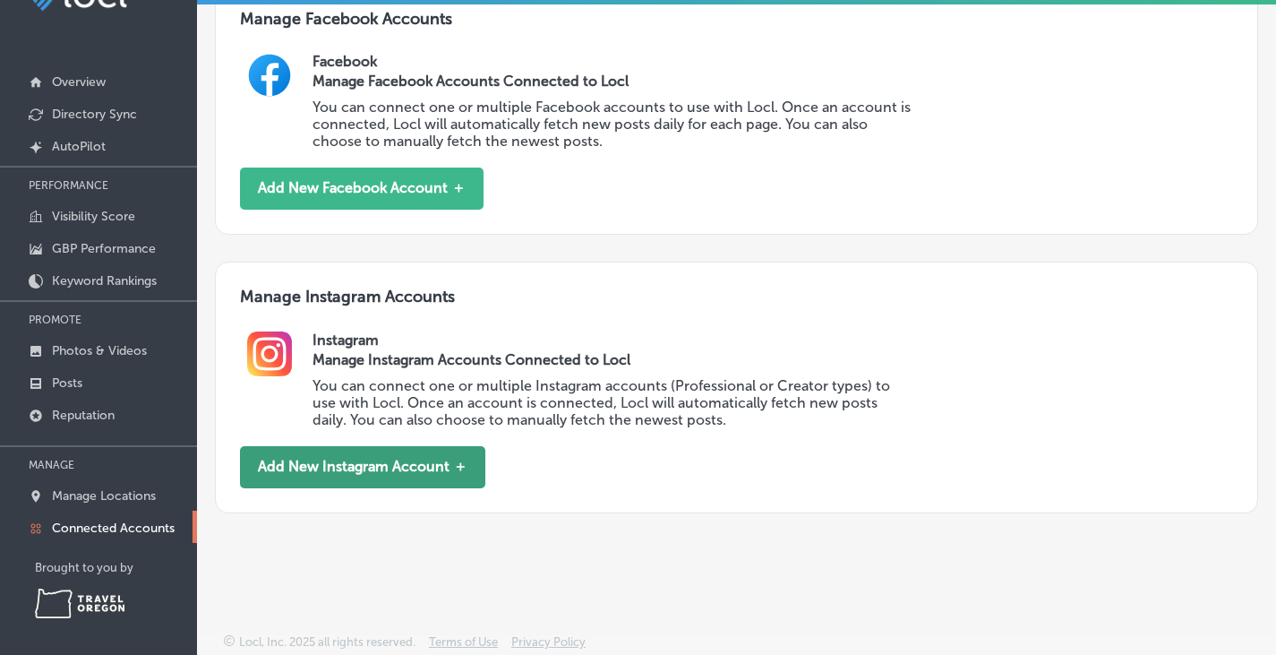
click at [429, 471] on button "Add New Instagram Account ＋" at bounding box center [362, 467] width 245 height 42
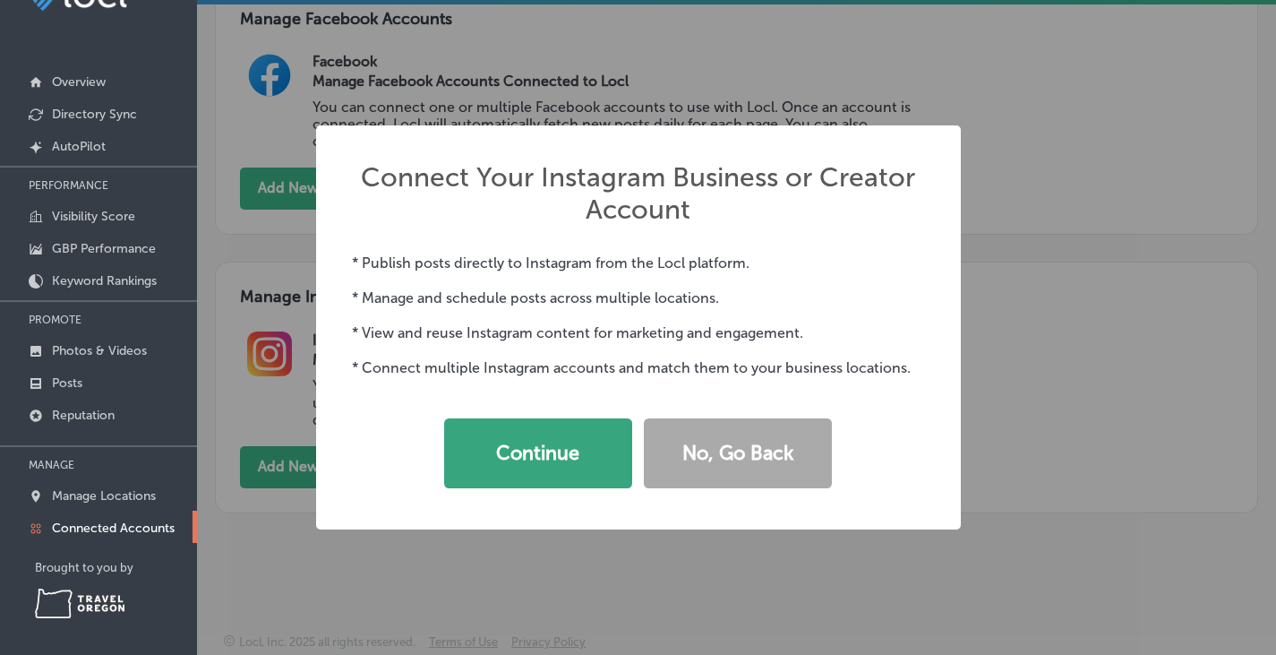
click at [516, 447] on button "Continue" at bounding box center [538, 453] width 188 height 70
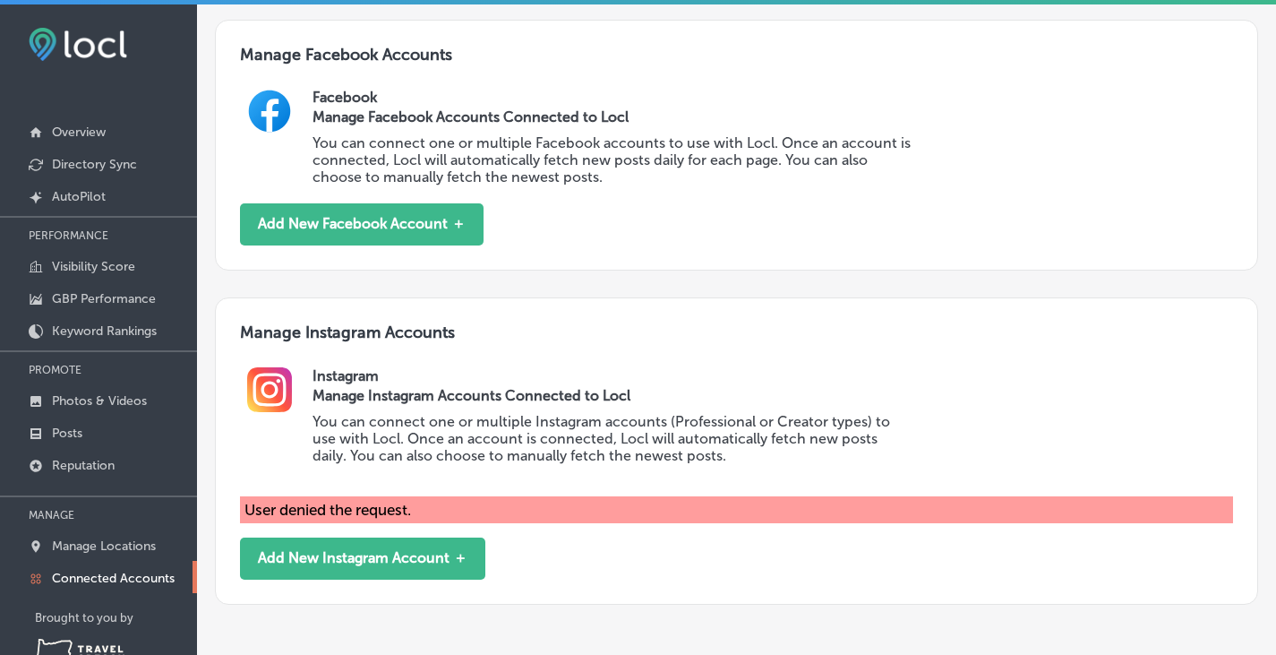
scroll to position [640, 0]
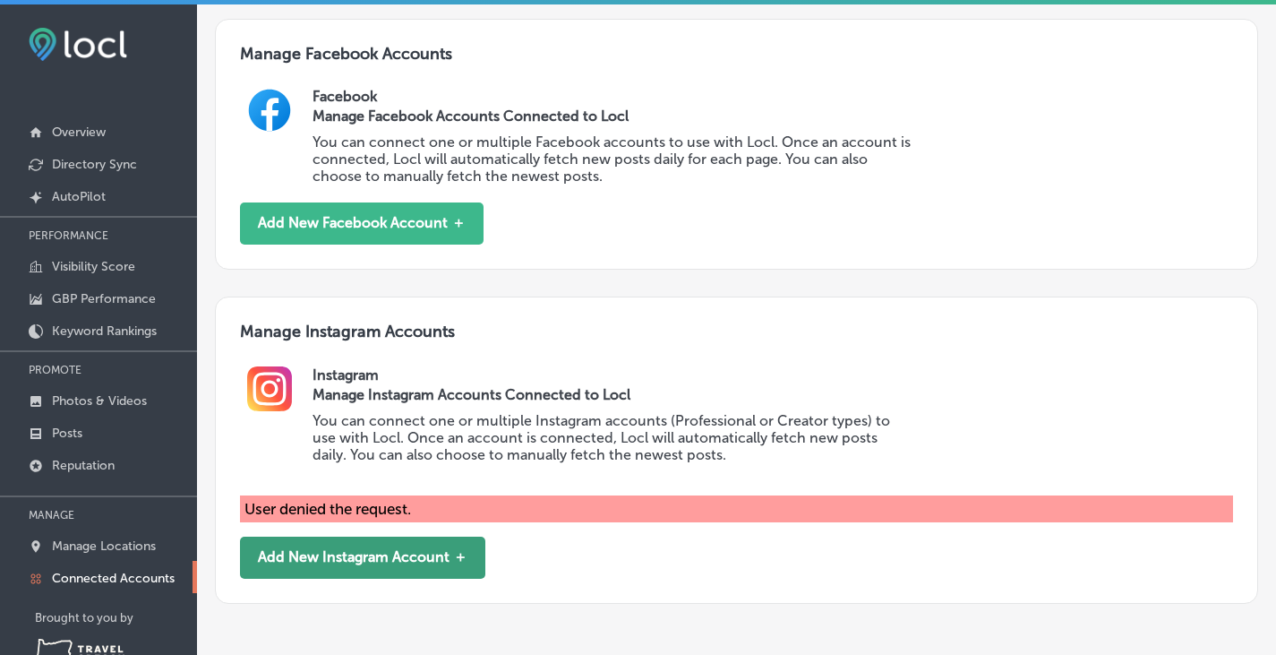
click at [380, 571] on button "Add New Instagram Account ＋" at bounding box center [362, 558] width 245 height 42
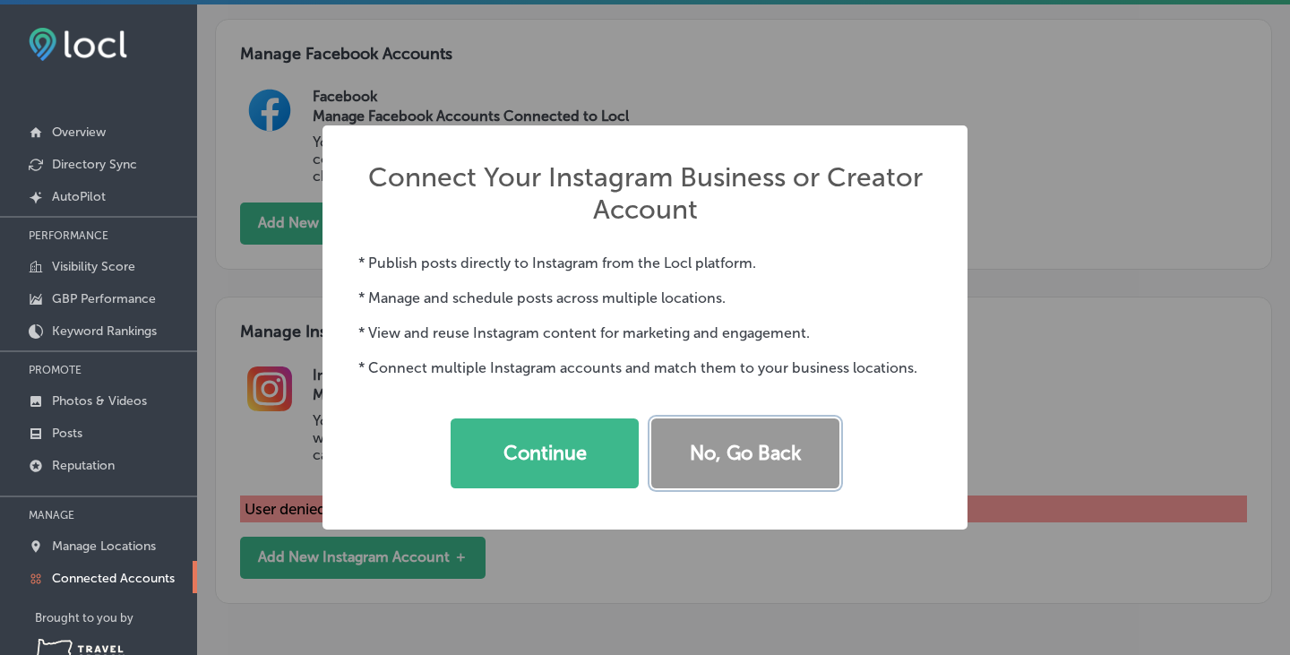
click at [700, 445] on button "No, Go Back" at bounding box center [745, 453] width 188 height 70
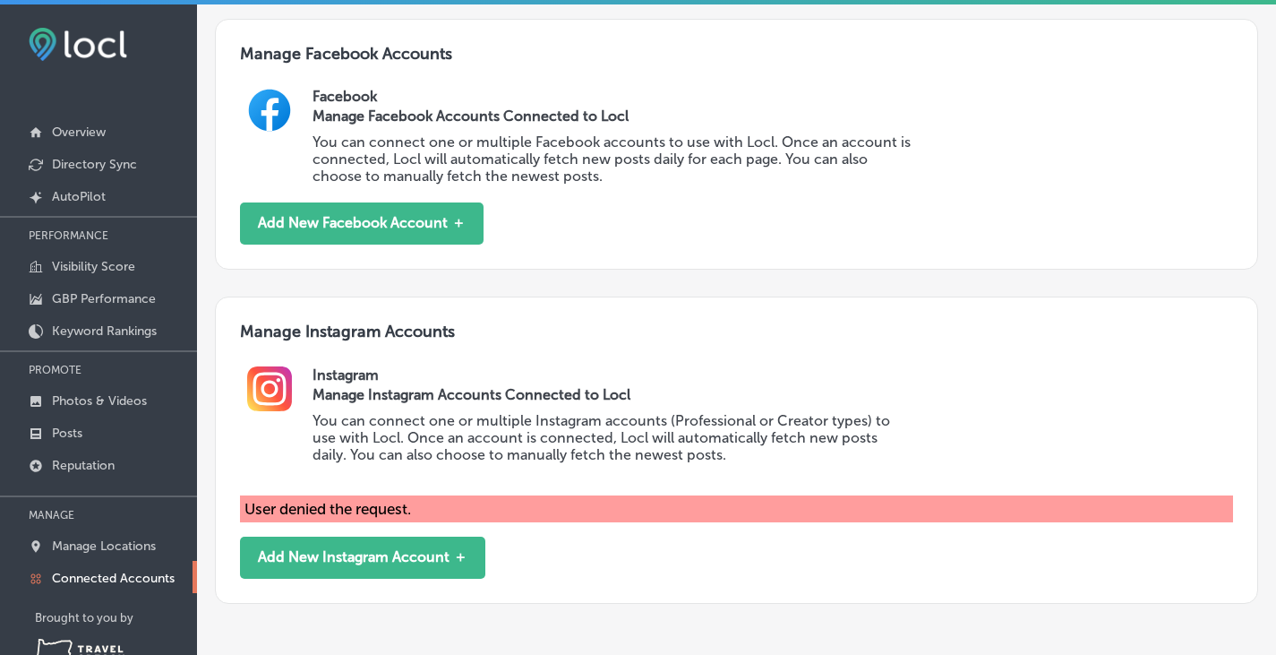
scroll to position [657, 0]
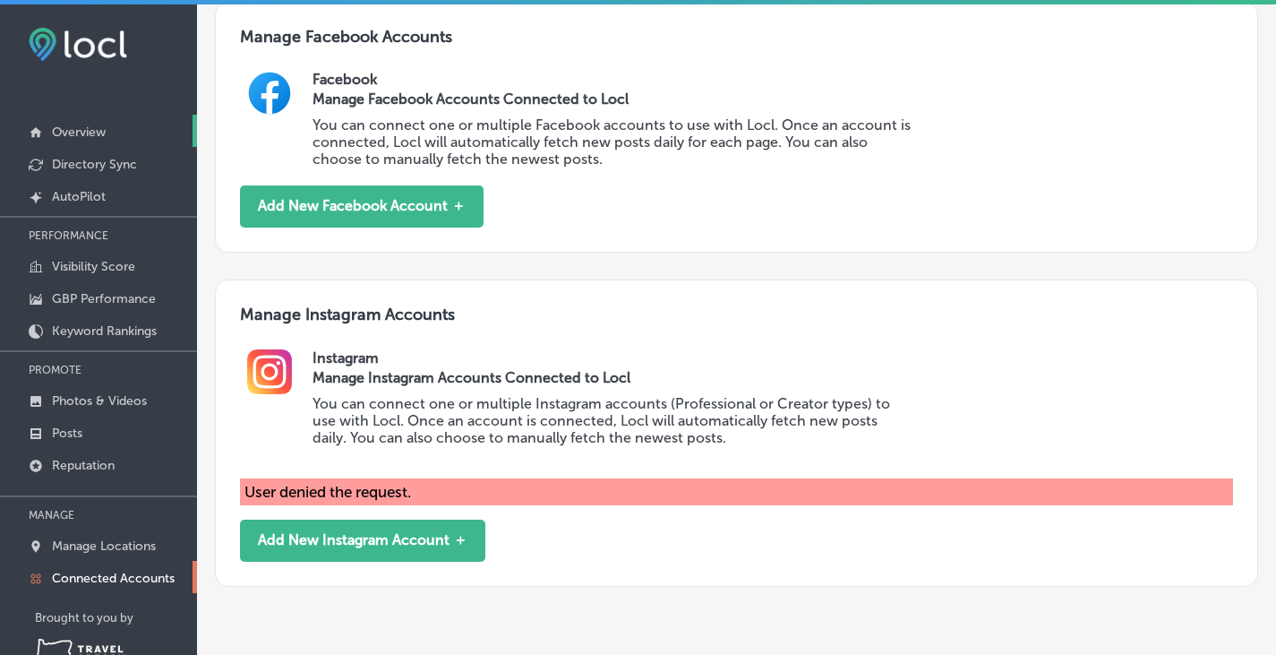
click at [82, 142] on link "Overview" at bounding box center [98, 131] width 197 height 32
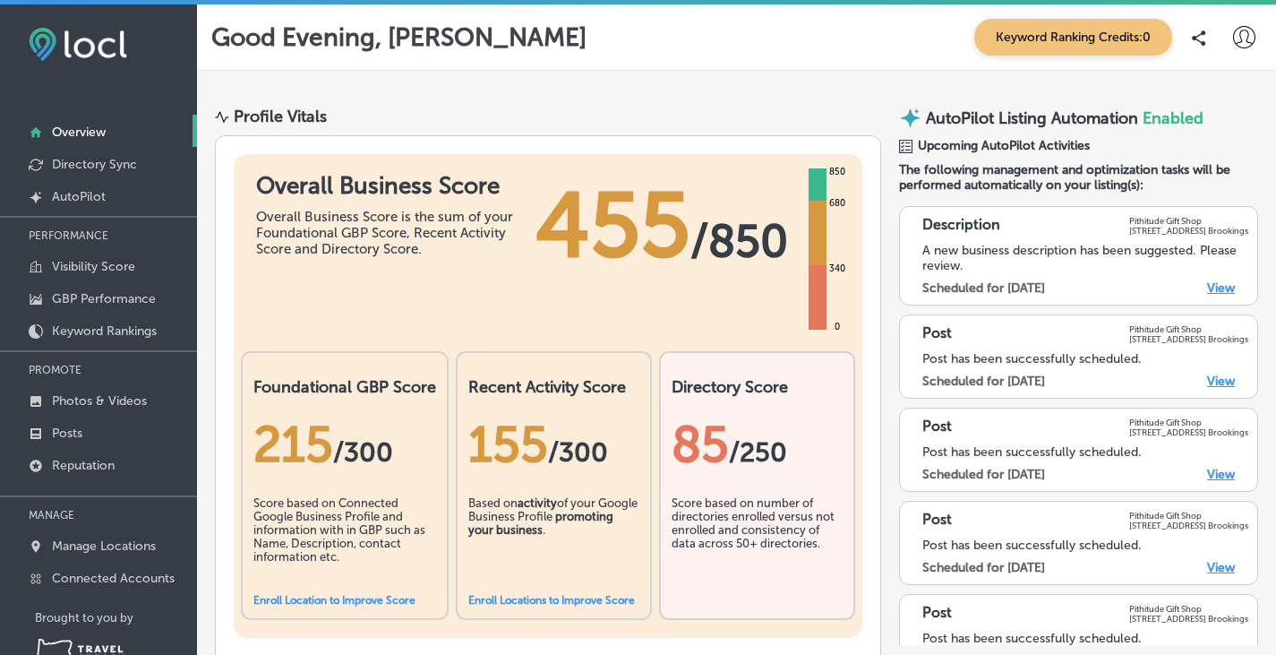
click at [1235, 35] on icon at bounding box center [1244, 37] width 22 height 22
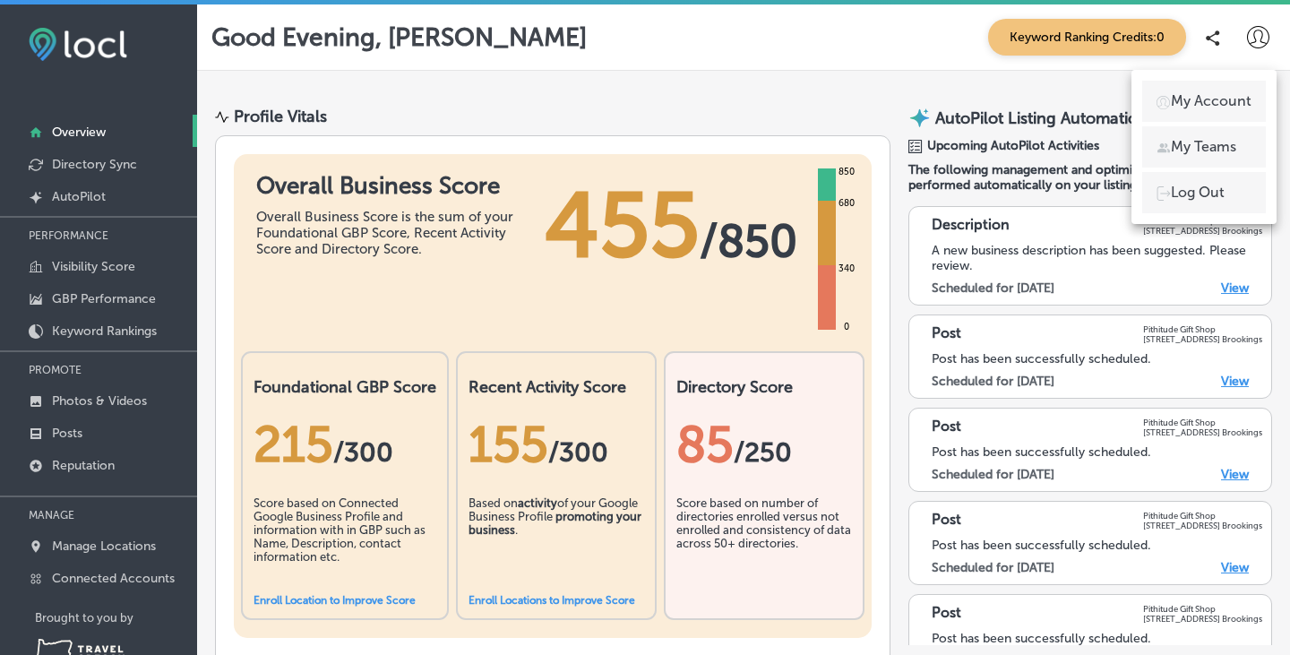
click at [1207, 93] on p "My Account" at bounding box center [1211, 100] width 81 height 21
select select "US"
